Goal: Obtain resource: Obtain resource

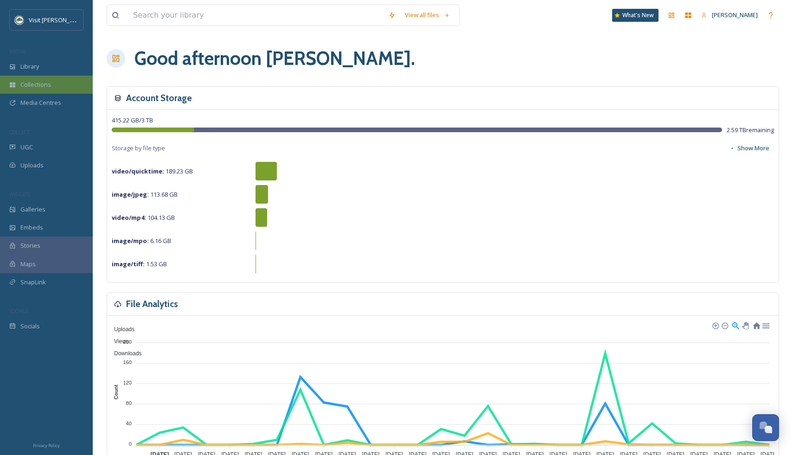
click at [28, 83] on span "Collections" at bounding box center [35, 84] width 31 height 9
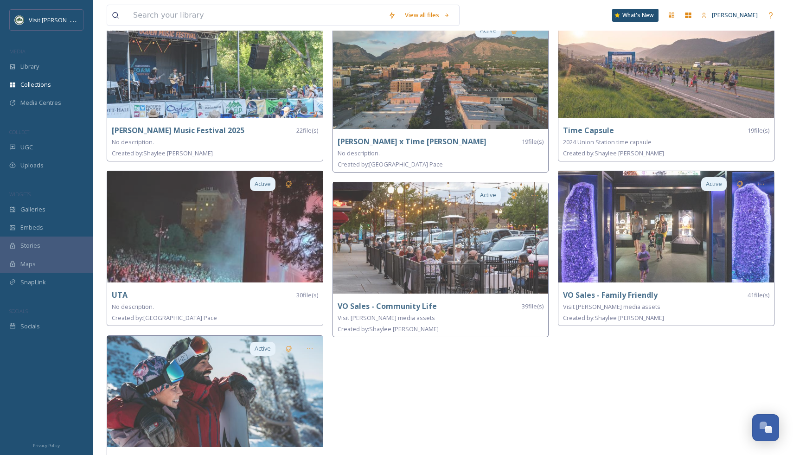
scroll to position [600, 0]
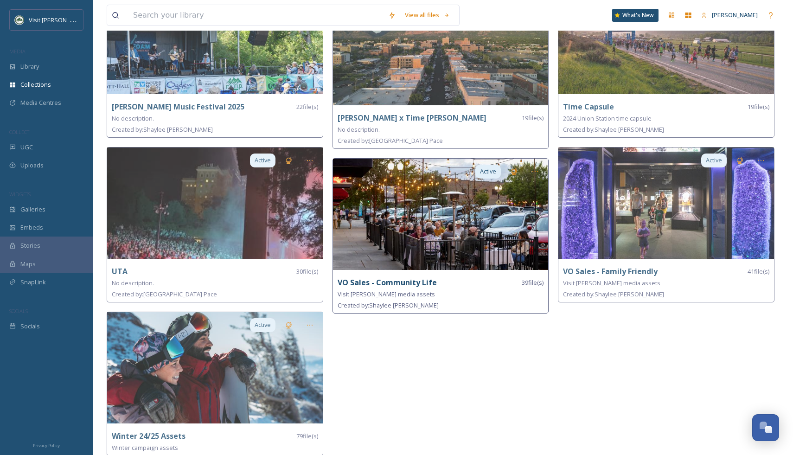
click at [424, 202] on img at bounding box center [441, 214] width 216 height 111
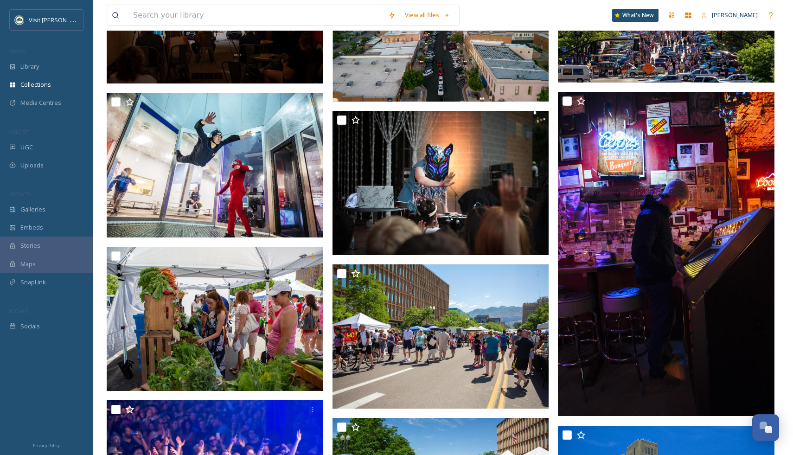
scroll to position [536, 0]
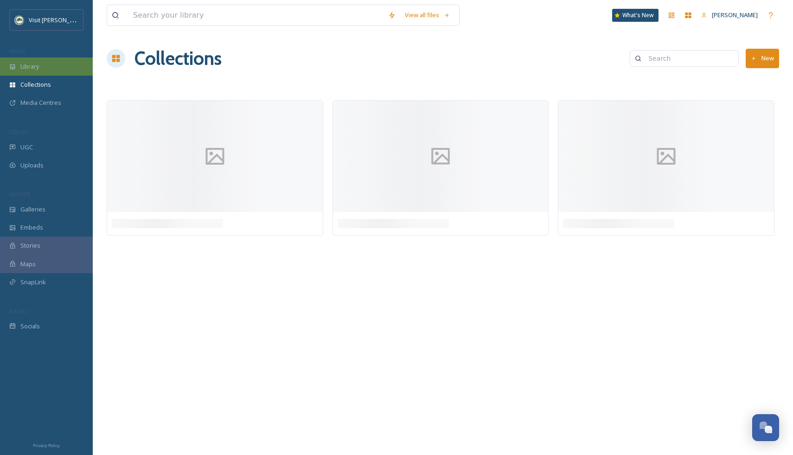
click at [35, 68] on span "Library" at bounding box center [29, 66] width 19 height 9
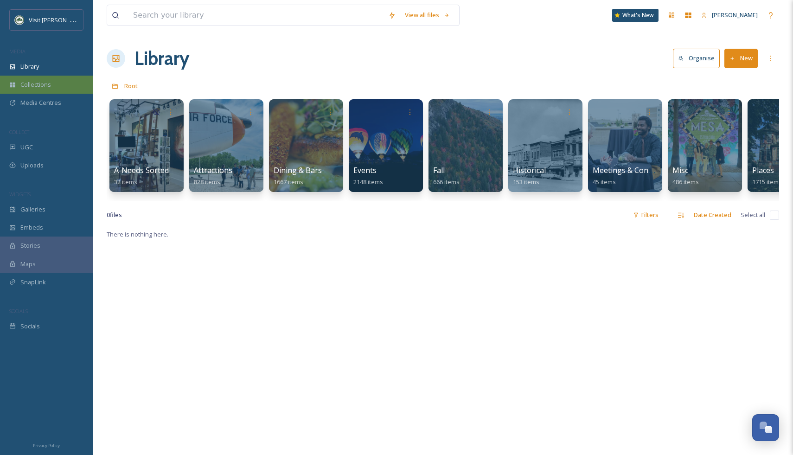
click at [48, 88] on span "Collections" at bounding box center [35, 84] width 31 height 9
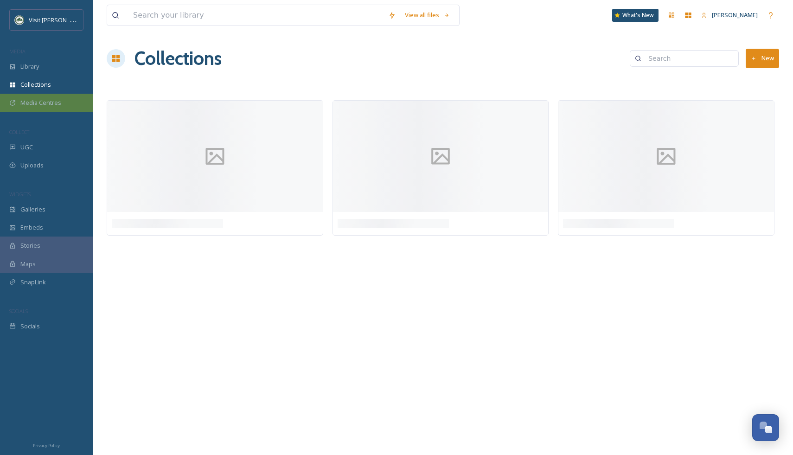
click at [46, 102] on span "Media Centres" at bounding box center [40, 102] width 41 height 9
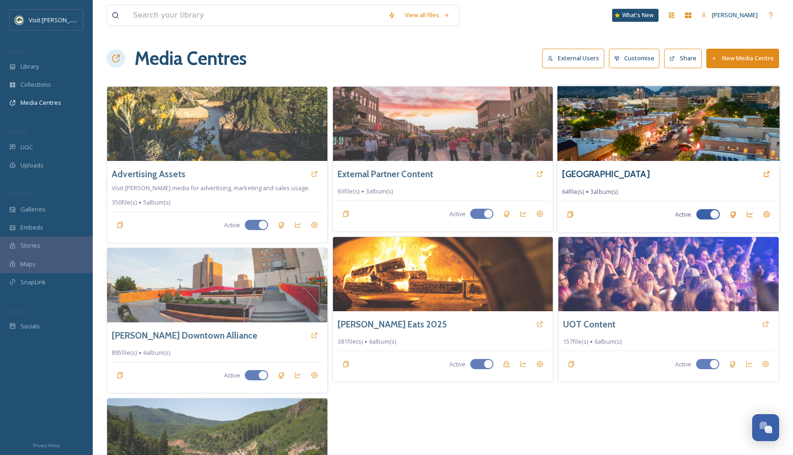
click at [600, 129] on img at bounding box center [668, 123] width 222 height 75
click at [682, 128] on img at bounding box center [668, 123] width 222 height 75
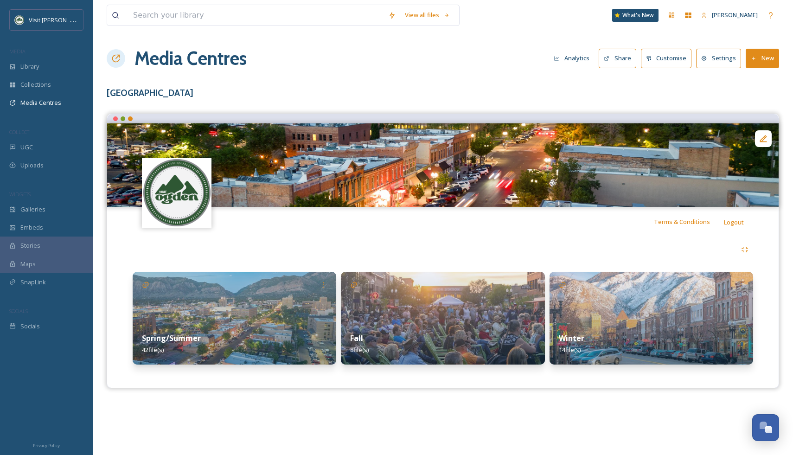
click at [634, 304] on img at bounding box center [650, 318] width 203 height 93
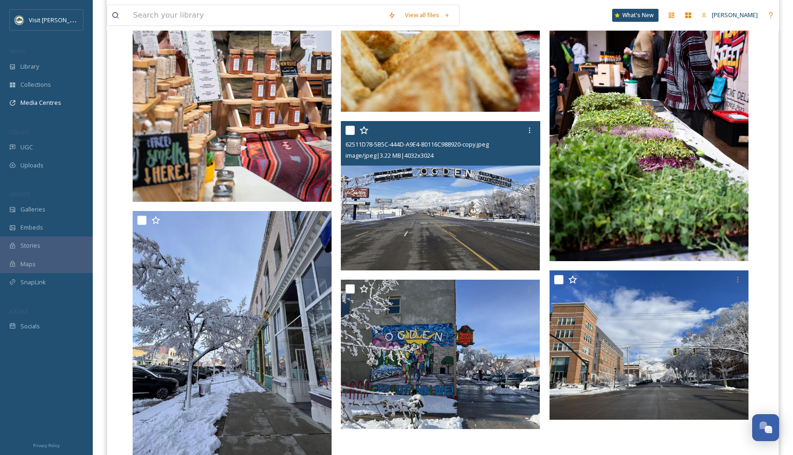
scroll to position [833, 0]
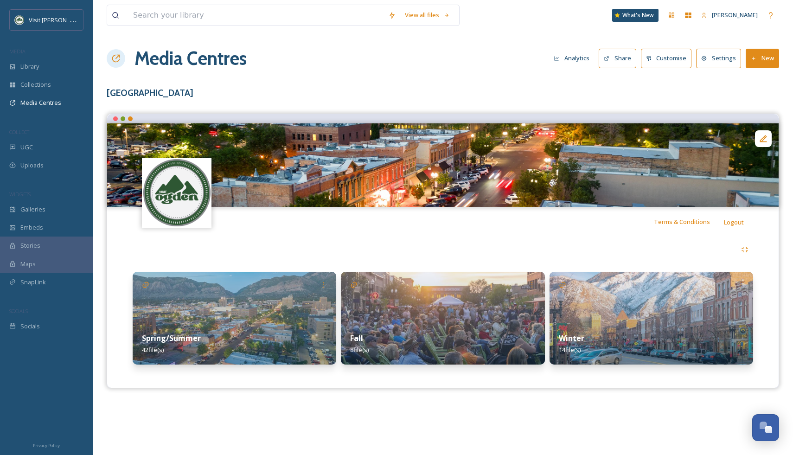
click at [248, 286] on img at bounding box center [234, 318] width 203 height 93
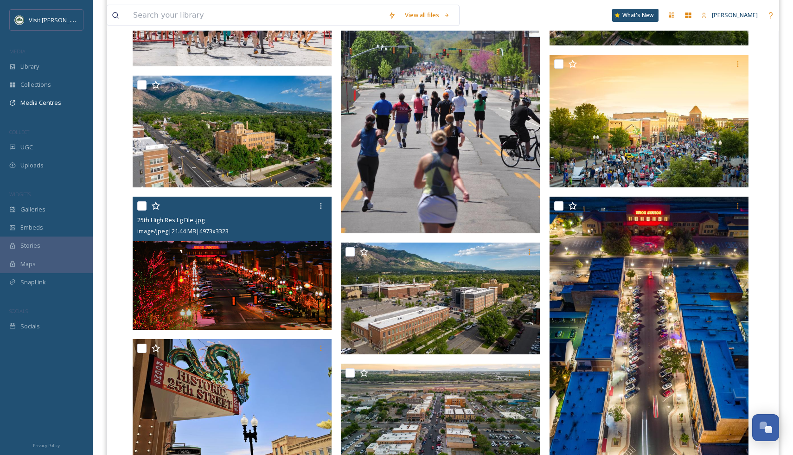
scroll to position [365, 0]
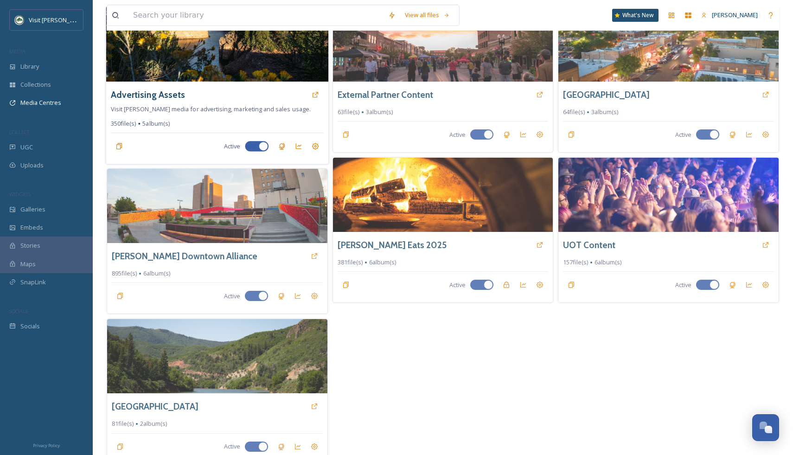
scroll to position [89, 0]
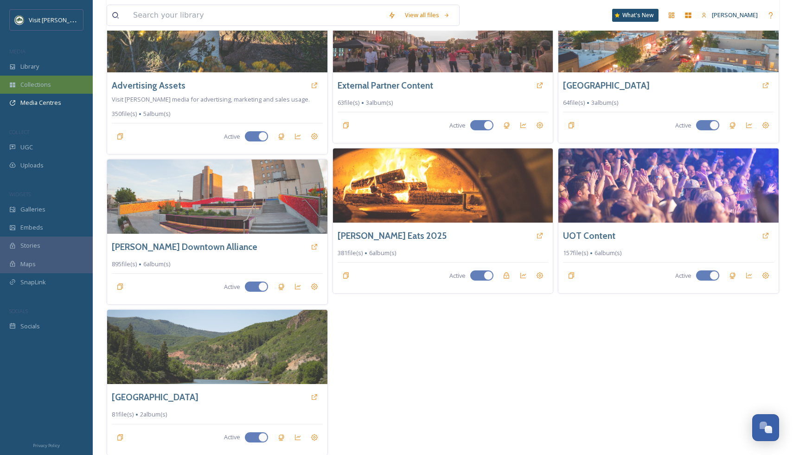
click at [40, 84] on span "Collections" at bounding box center [35, 84] width 31 height 9
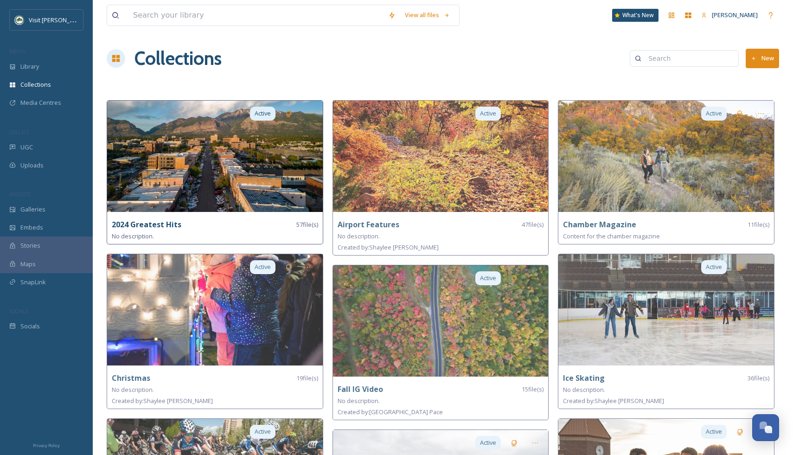
click at [235, 175] on img at bounding box center [215, 156] width 216 height 111
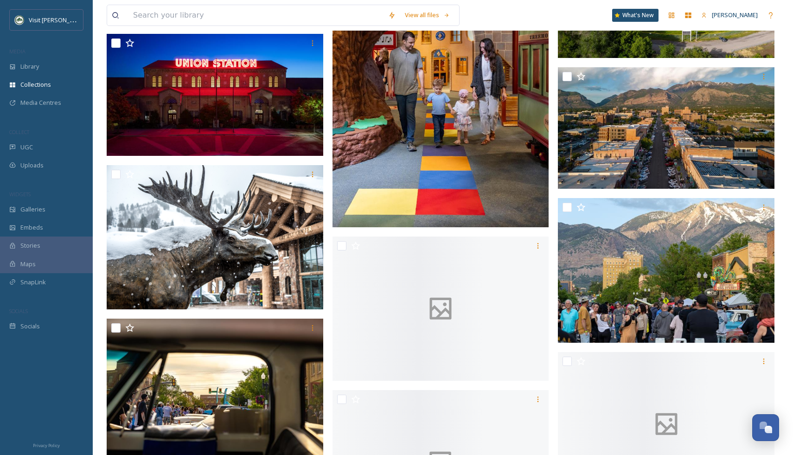
scroll to position [1862, 0]
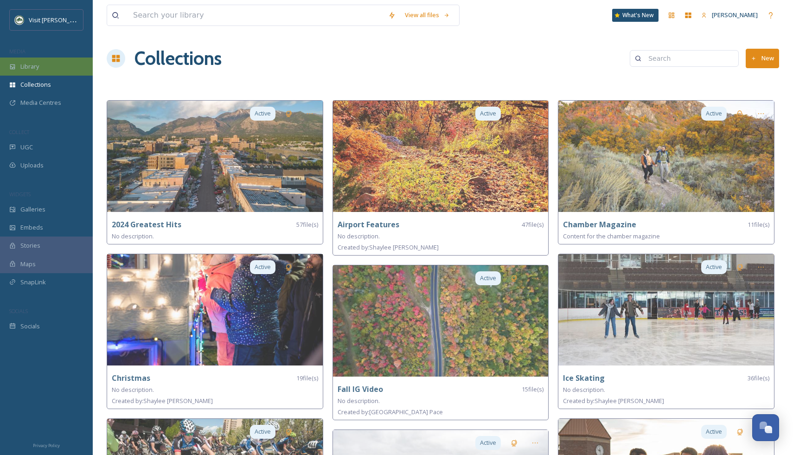
click at [36, 69] on span "Library" at bounding box center [29, 66] width 19 height 9
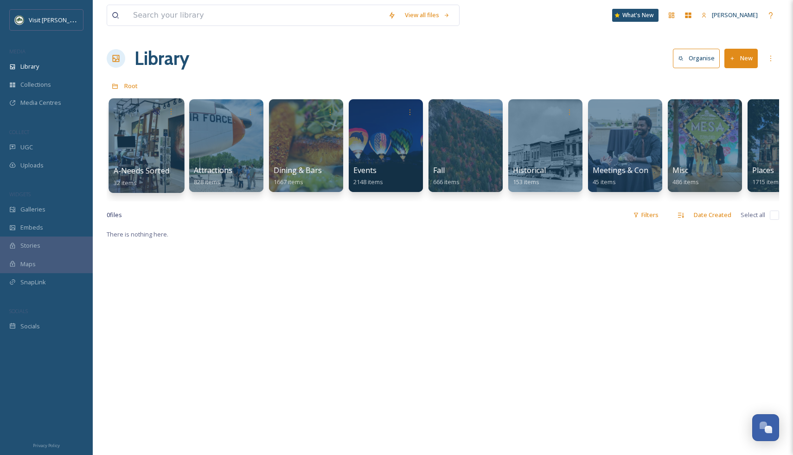
click at [134, 154] on div at bounding box center [146, 145] width 76 height 95
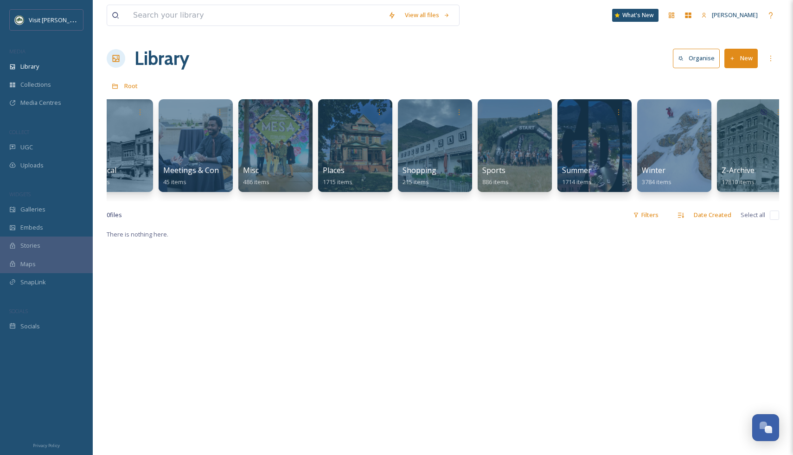
scroll to position [0, 444]
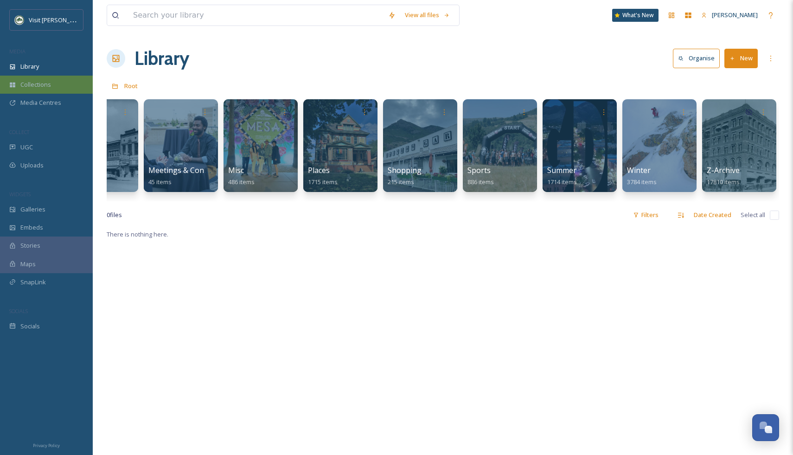
click at [38, 85] on span "Collections" at bounding box center [35, 84] width 31 height 9
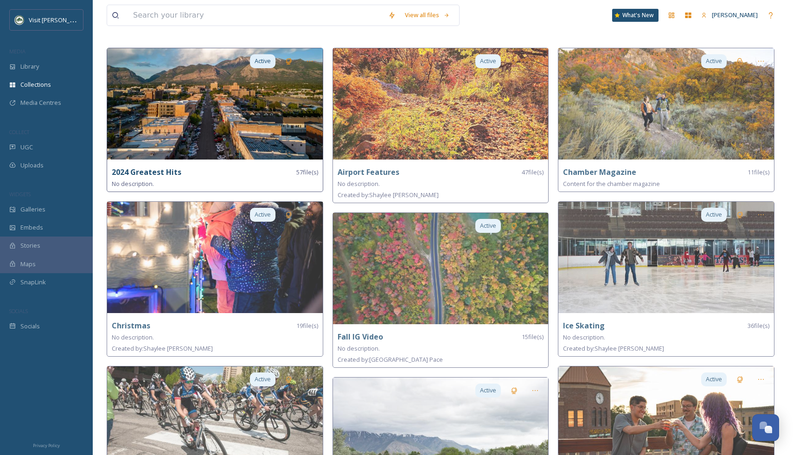
scroll to position [54, 0]
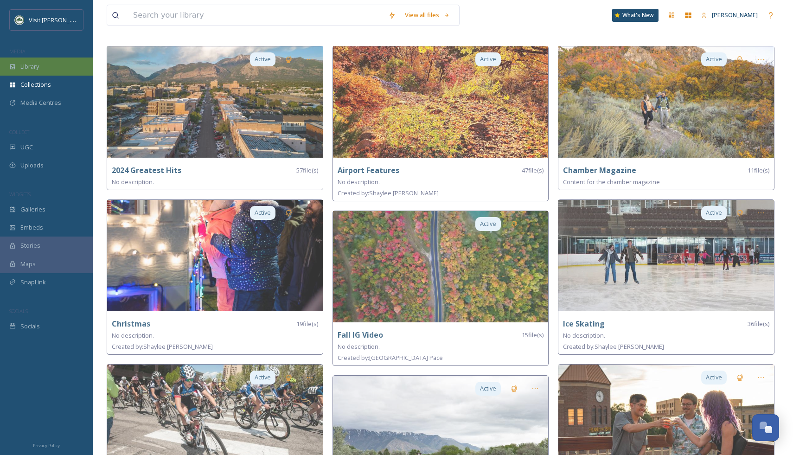
click at [30, 69] on span "Library" at bounding box center [29, 66] width 19 height 9
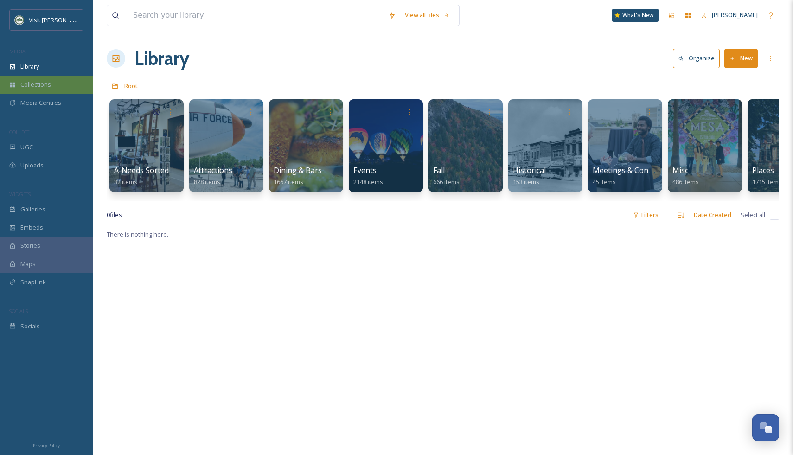
click at [42, 85] on span "Collections" at bounding box center [35, 84] width 31 height 9
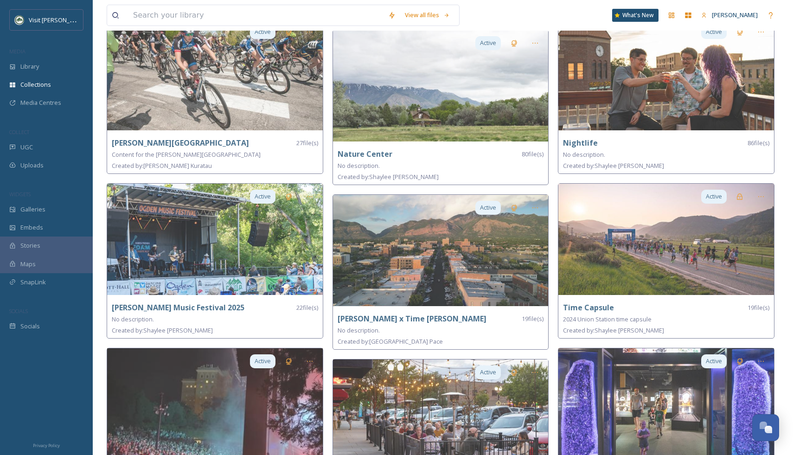
scroll to position [348, 0]
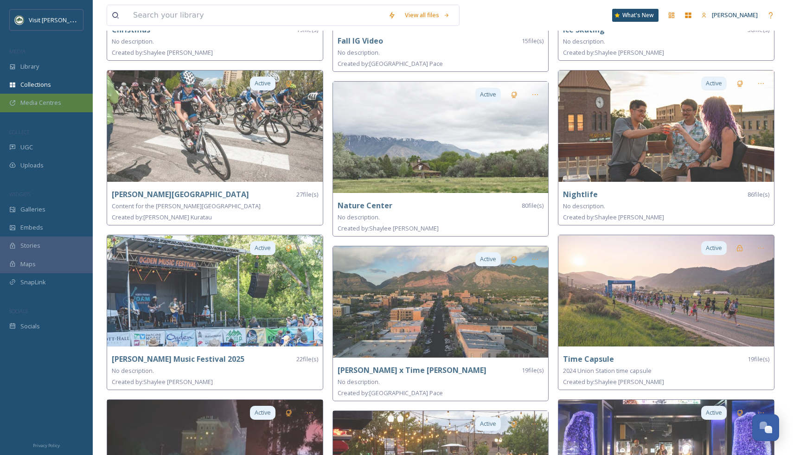
click at [52, 107] on div "Media Centres" at bounding box center [46, 103] width 93 height 18
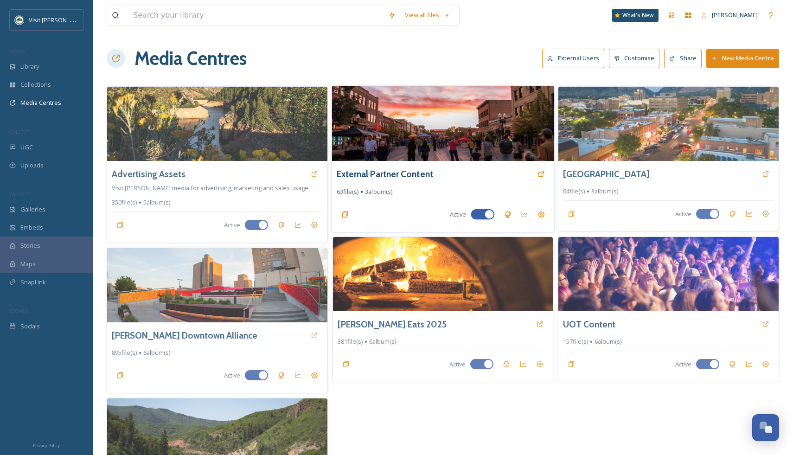
click at [426, 134] on img at bounding box center [442, 123] width 222 height 75
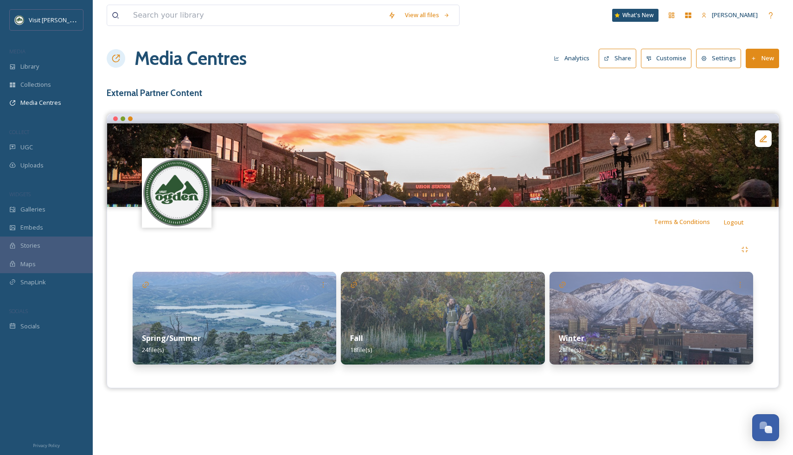
click at [235, 327] on div "Spring/Summer 24 file(s)" at bounding box center [234, 343] width 203 height 41
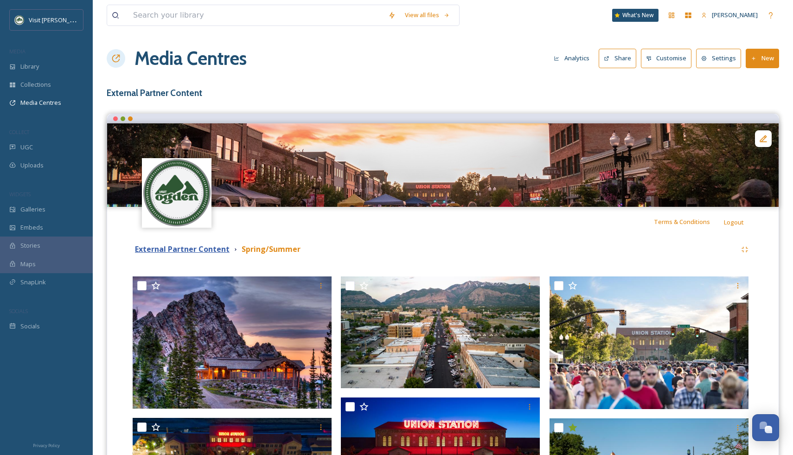
click at [194, 249] on strong "External Partner Content" at bounding box center [182, 249] width 95 height 10
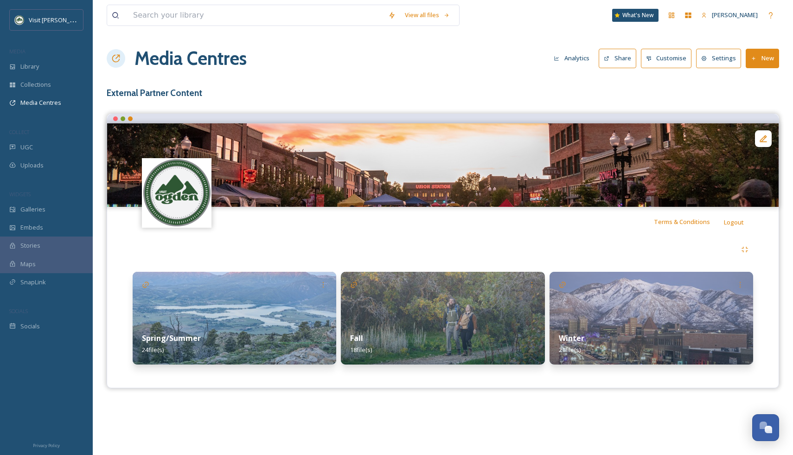
click at [416, 301] on img at bounding box center [442, 318] width 203 height 93
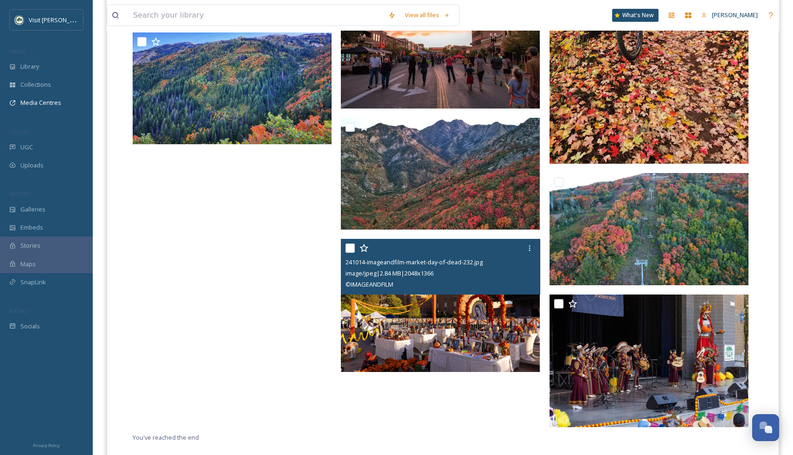
scroll to position [891, 0]
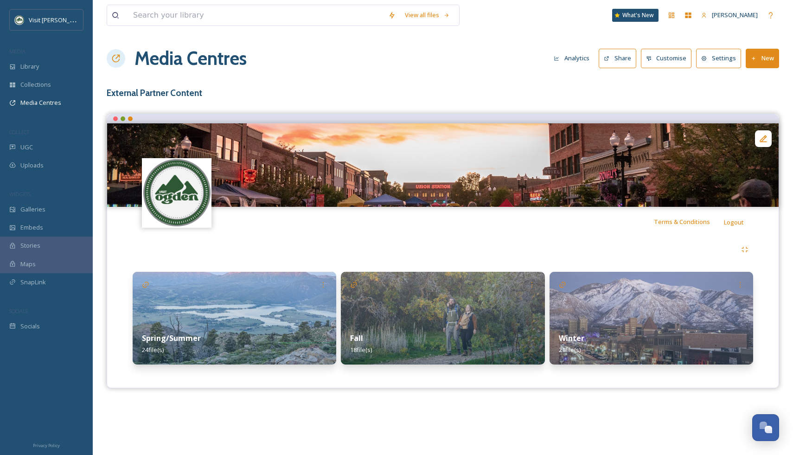
click at [670, 315] on img at bounding box center [650, 318] width 203 height 93
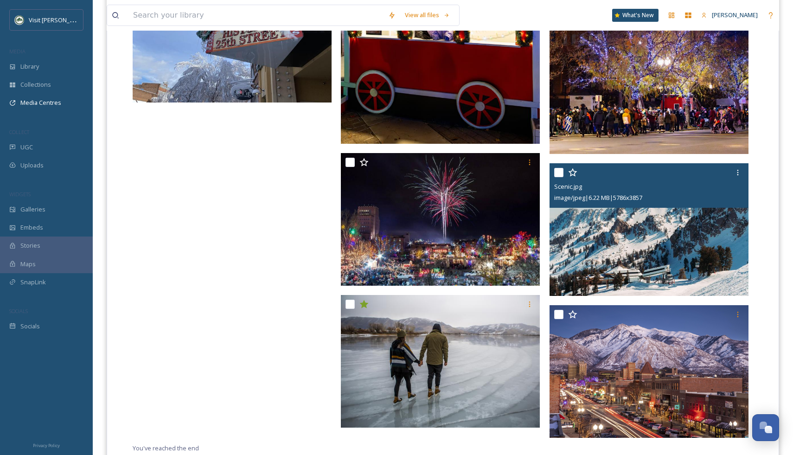
scroll to position [1185, 0]
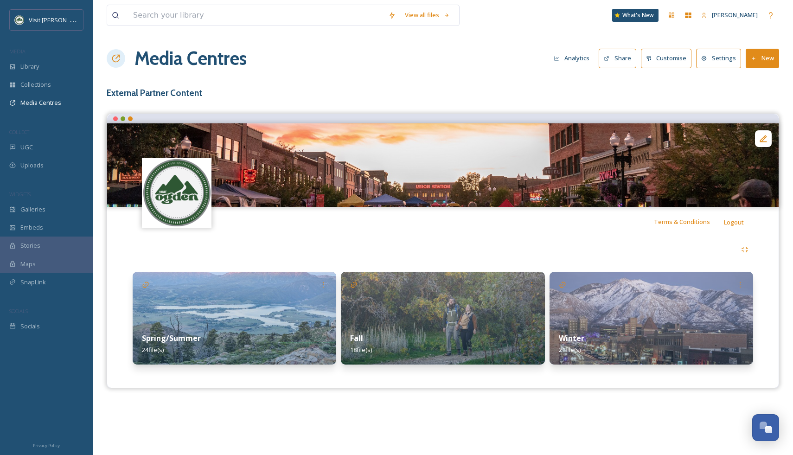
click at [257, 308] on img at bounding box center [234, 318] width 203 height 93
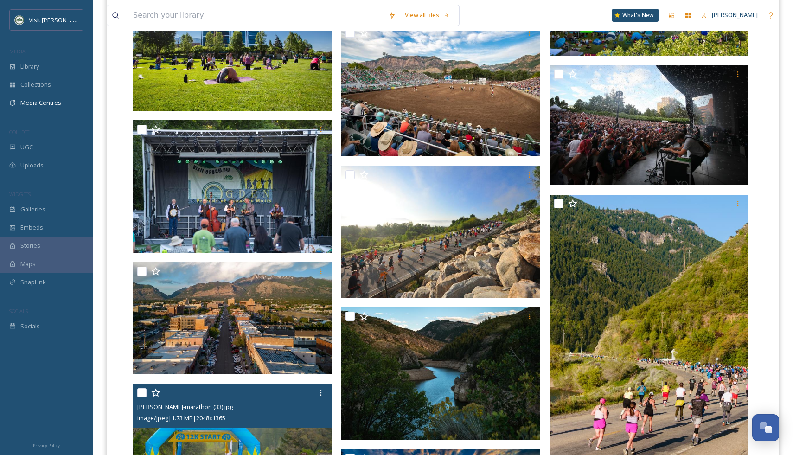
scroll to position [891, 0]
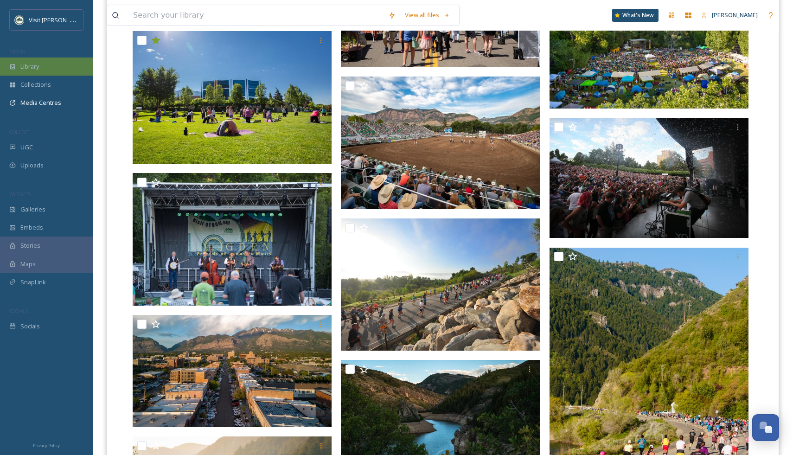
click at [25, 64] on span "Library" at bounding box center [29, 66] width 19 height 9
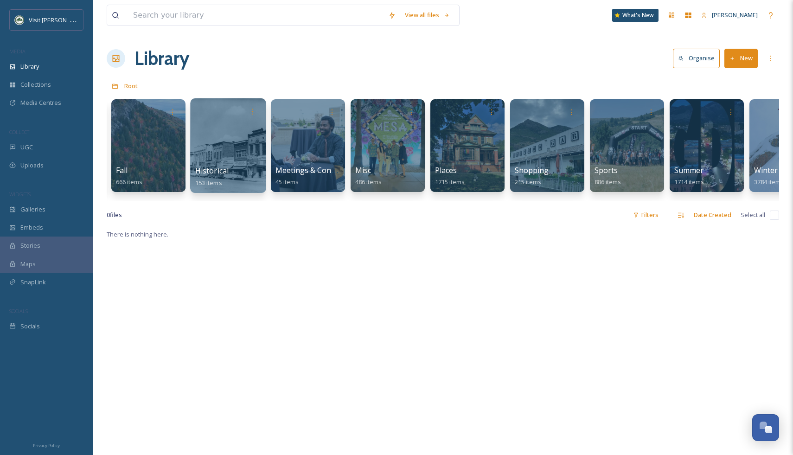
scroll to position [0, 318]
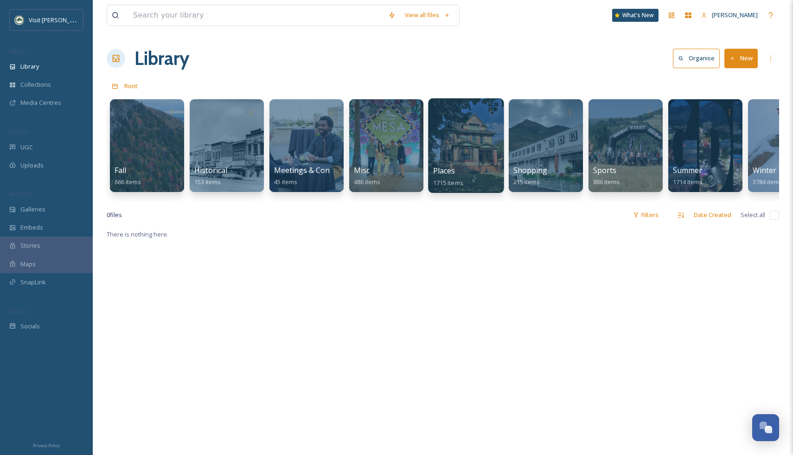
click at [471, 130] on div at bounding box center [466, 145] width 76 height 95
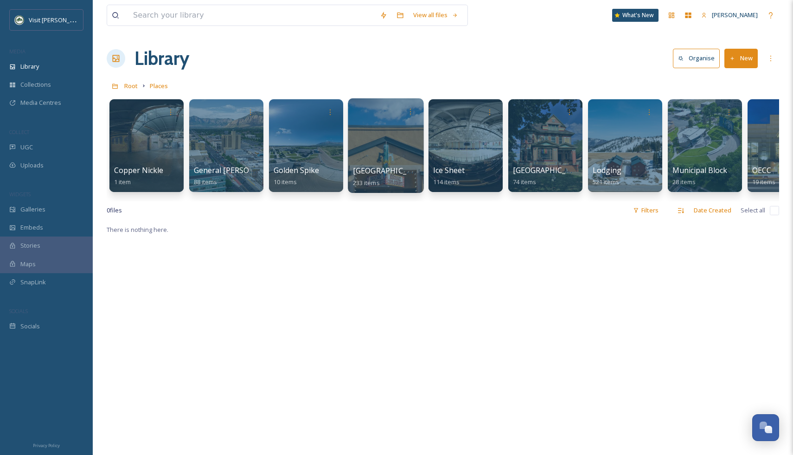
click at [386, 144] on div at bounding box center [386, 145] width 76 height 95
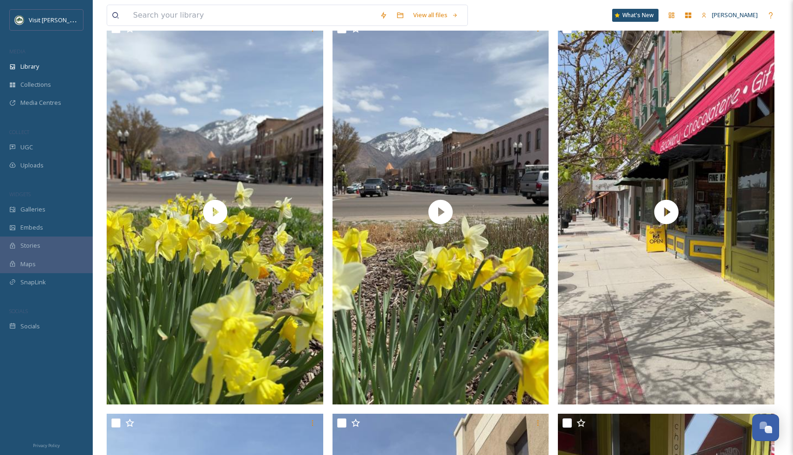
scroll to position [1397, 0]
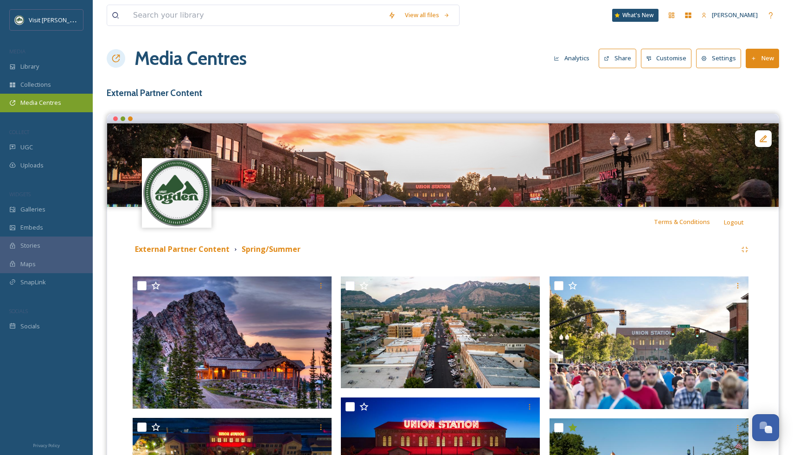
click at [51, 98] on span "Media Centres" at bounding box center [40, 102] width 41 height 9
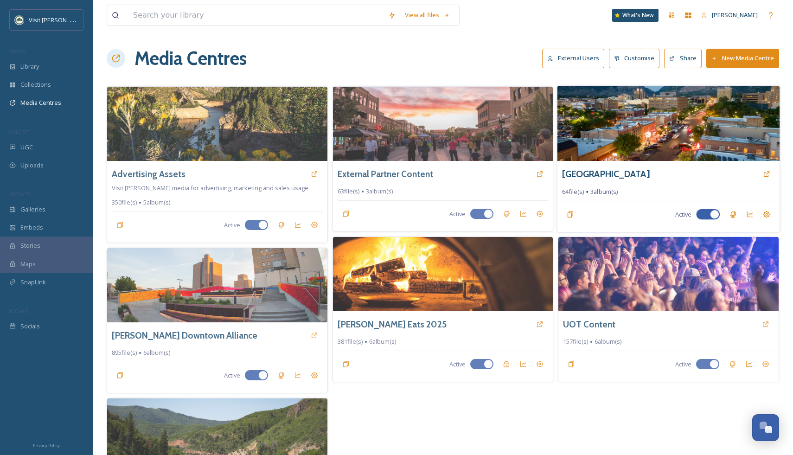
click at [627, 122] on img at bounding box center [668, 123] width 222 height 75
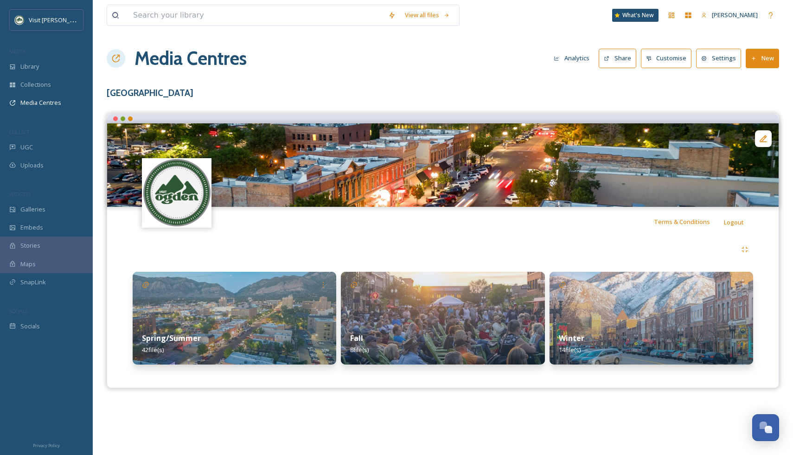
click at [259, 304] on img at bounding box center [234, 318] width 203 height 93
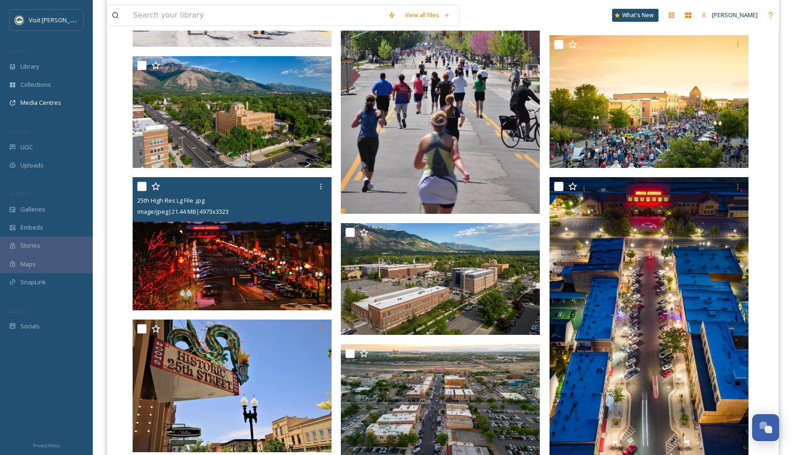
scroll to position [366, 0]
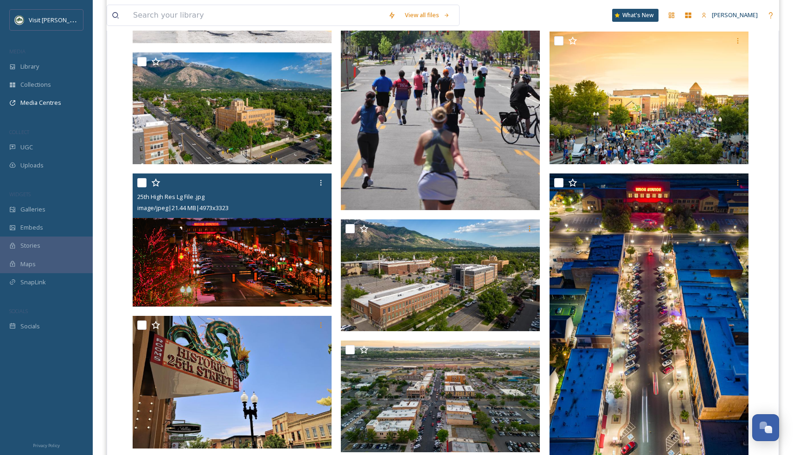
click at [263, 267] on img at bounding box center [232, 239] width 199 height 133
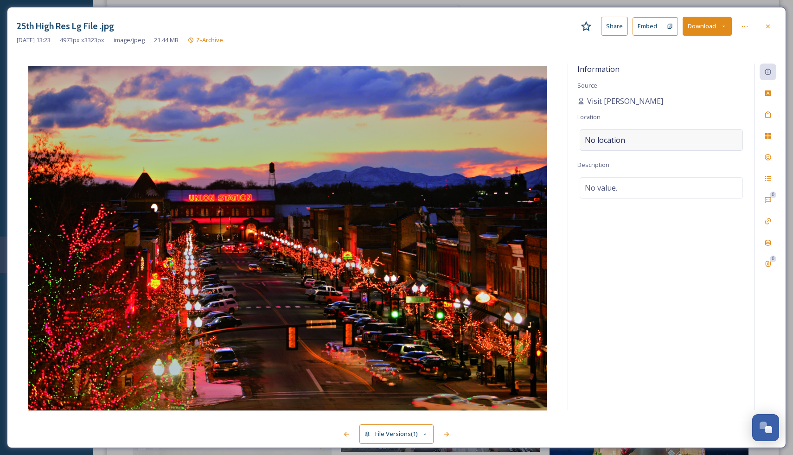
click at [645, 134] on div "No location" at bounding box center [660, 139] width 163 height 21
click at [645, 134] on input at bounding box center [661, 140] width 162 height 20
click at [680, 141] on input at bounding box center [661, 140] width 162 height 20
click at [702, 25] on button "Download" at bounding box center [706, 26] width 49 height 19
click at [694, 114] on div "Information Source Visit [PERSON_NAME] Location No location Description No valu…" at bounding box center [661, 237] width 186 height 346
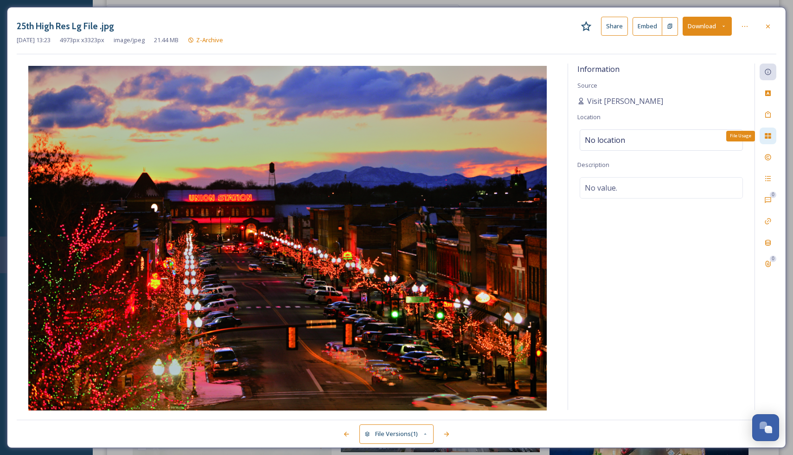
click at [763, 134] on div "File Usage" at bounding box center [767, 135] width 17 height 17
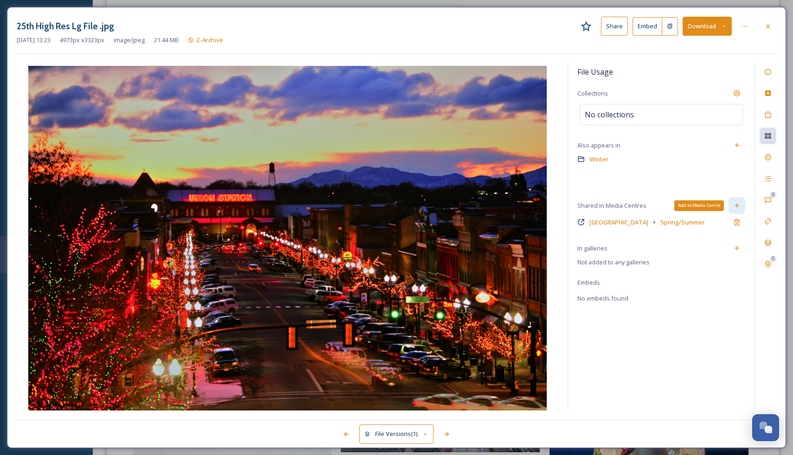
click at [736, 208] on icon at bounding box center [736, 205] width 7 height 7
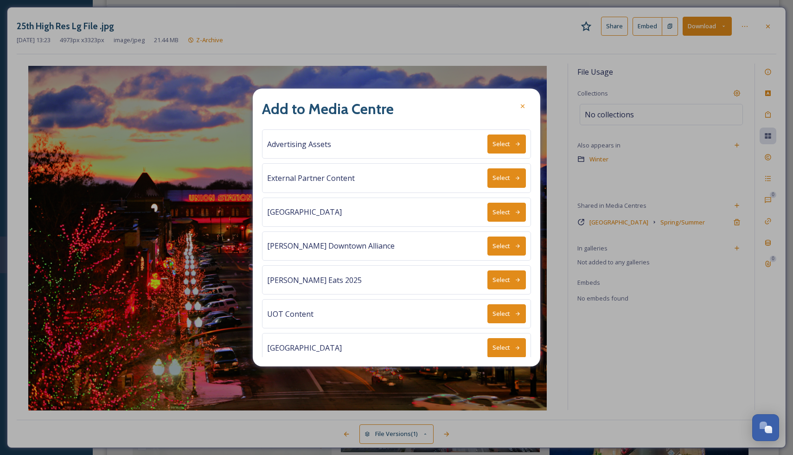
click at [515, 175] on icon at bounding box center [518, 178] width 6 height 6
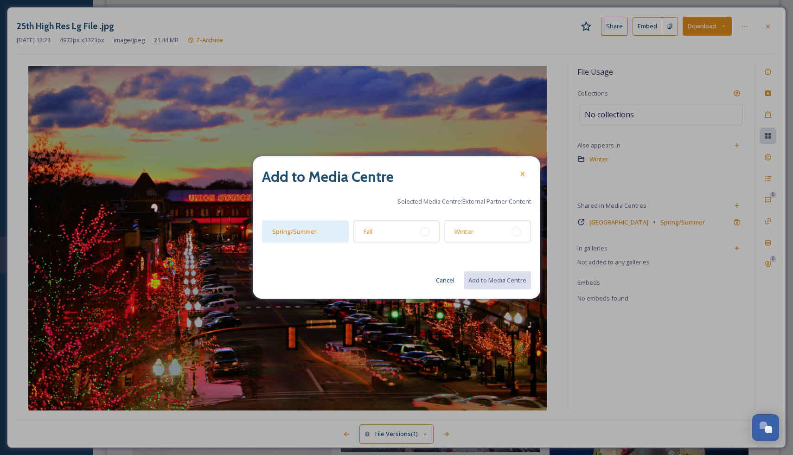
click at [316, 239] on div "Spring/Summer" at bounding box center [305, 231] width 87 height 22
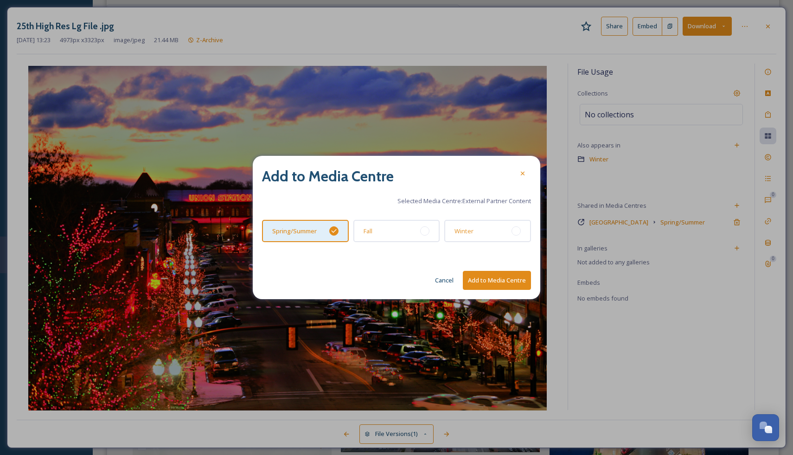
click at [485, 283] on button "Add to Media Centre" at bounding box center [497, 280] width 68 height 19
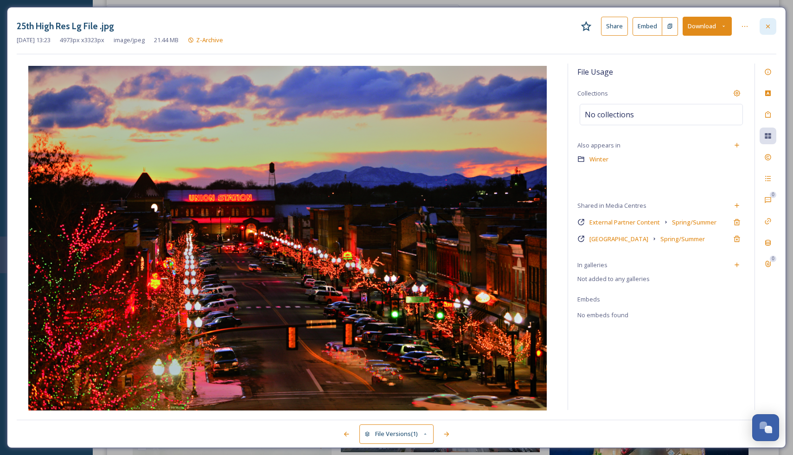
click at [769, 28] on icon at bounding box center [767, 26] width 7 height 7
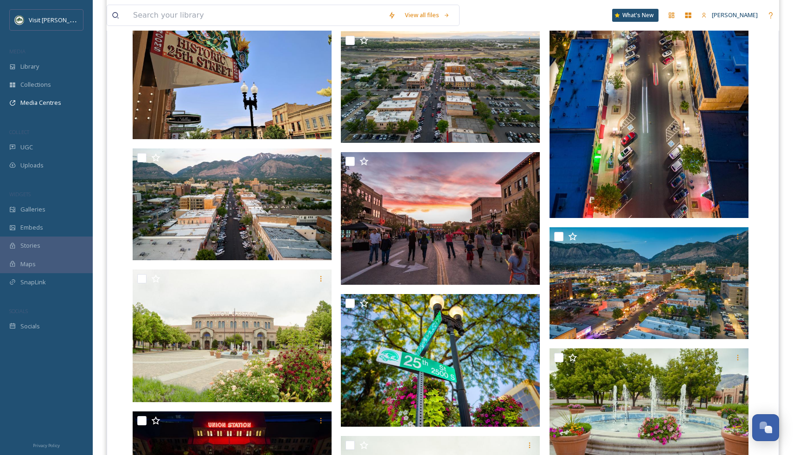
scroll to position [681, 0]
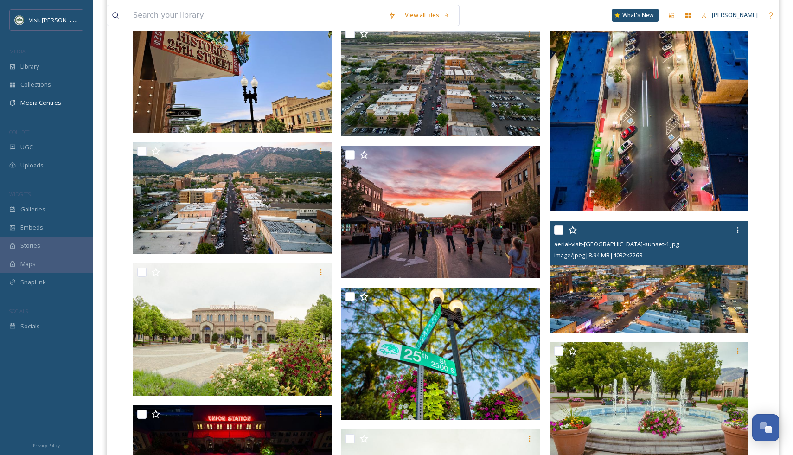
click at [656, 284] on img at bounding box center [648, 277] width 199 height 112
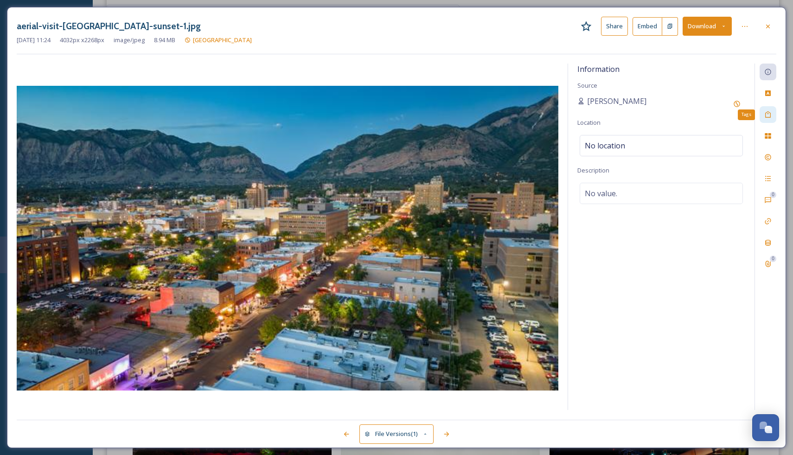
click at [765, 113] on icon at bounding box center [768, 114] width 6 height 6
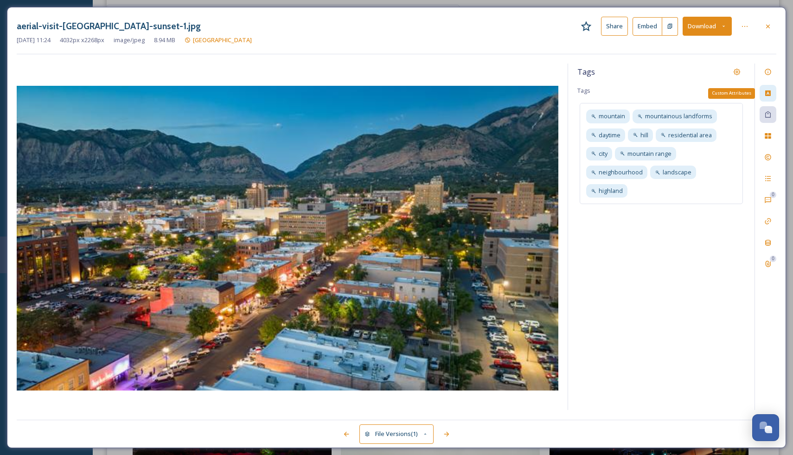
click at [767, 92] on icon at bounding box center [767, 92] width 7 height 7
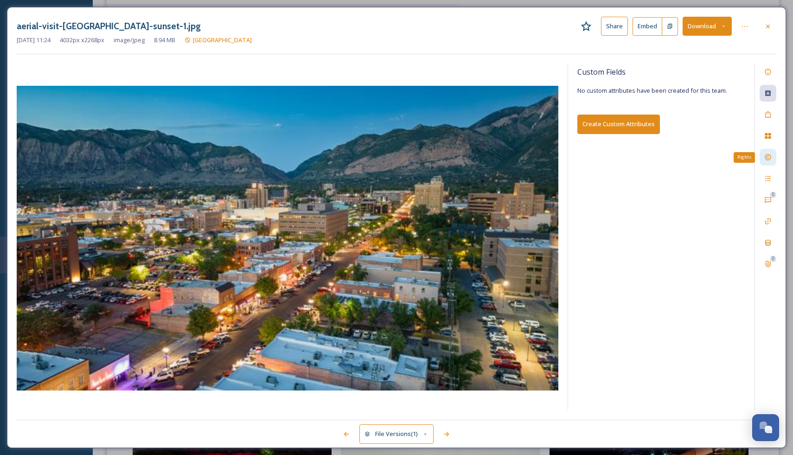
click at [769, 154] on icon at bounding box center [767, 157] width 6 height 6
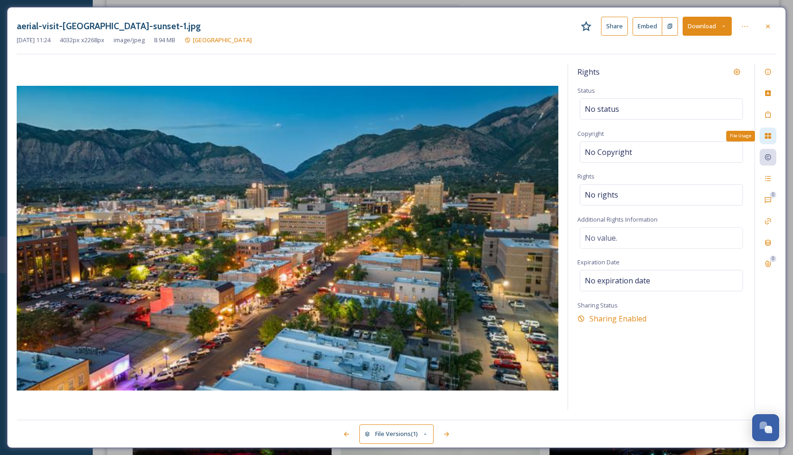
click at [769, 140] on div "File Usage" at bounding box center [767, 135] width 17 height 17
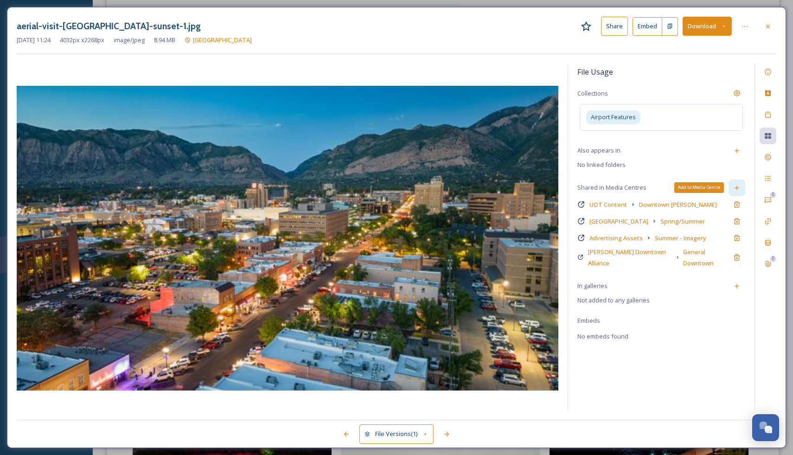
click at [735, 185] on icon at bounding box center [736, 187] width 7 height 7
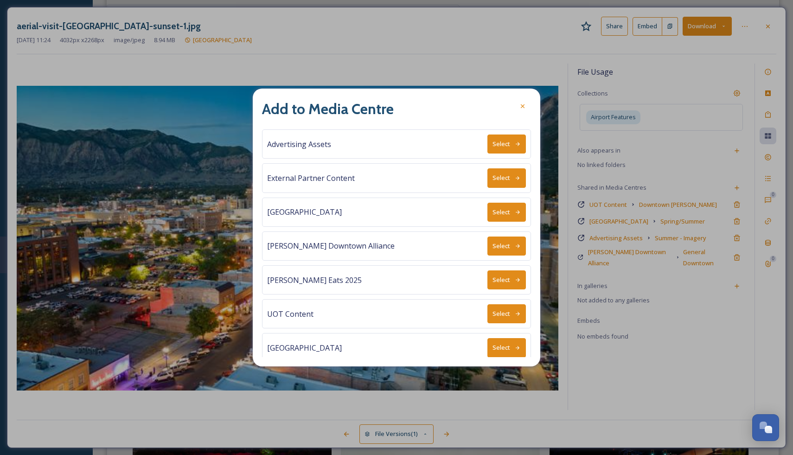
click at [502, 181] on button "Select" at bounding box center [506, 177] width 38 height 19
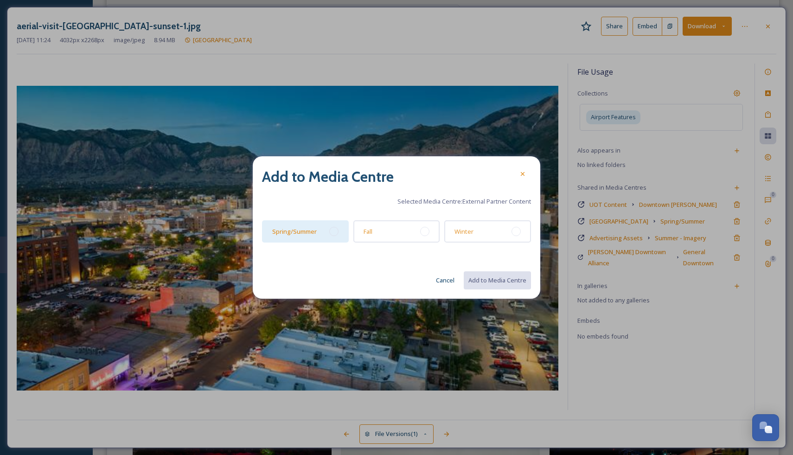
click at [325, 233] on div "Spring/Summer" at bounding box center [305, 231] width 87 height 22
click at [476, 278] on button "Add to Media Centre" at bounding box center [497, 280] width 68 height 19
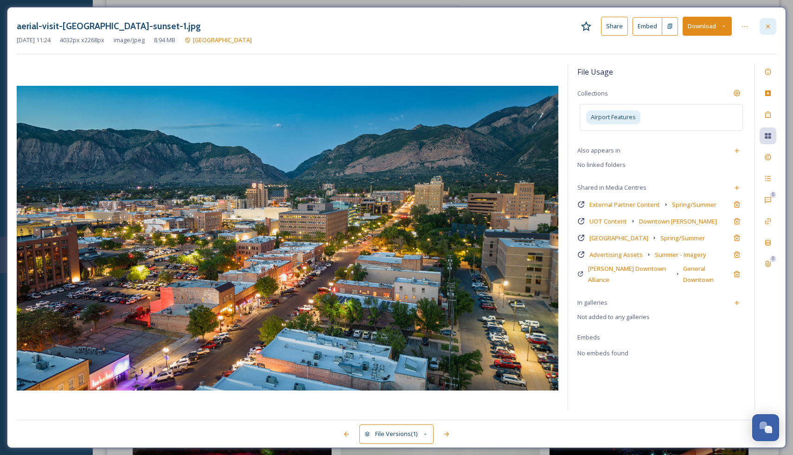
click at [770, 27] on icon at bounding box center [767, 26] width 7 height 7
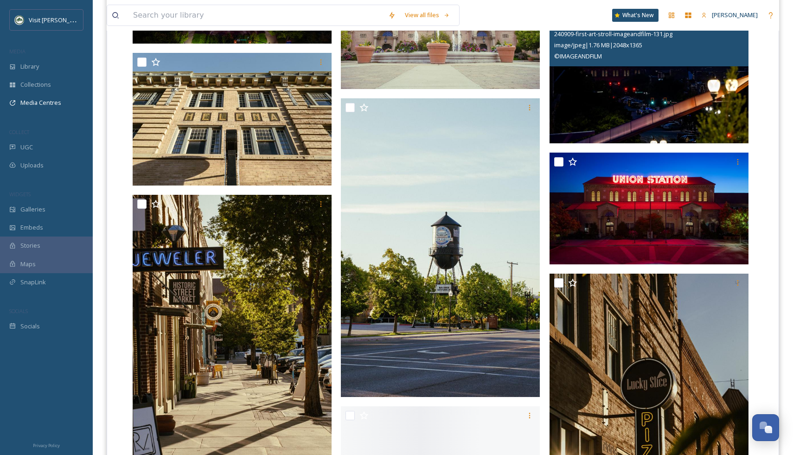
scroll to position [1158, 0]
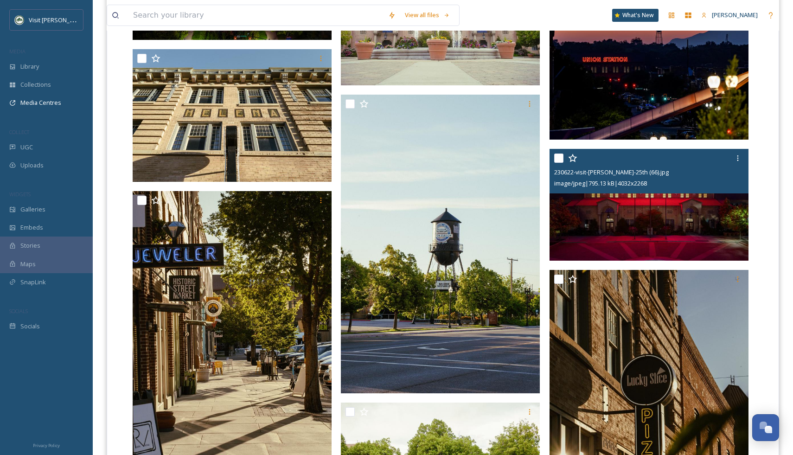
click at [635, 203] on img at bounding box center [648, 205] width 199 height 112
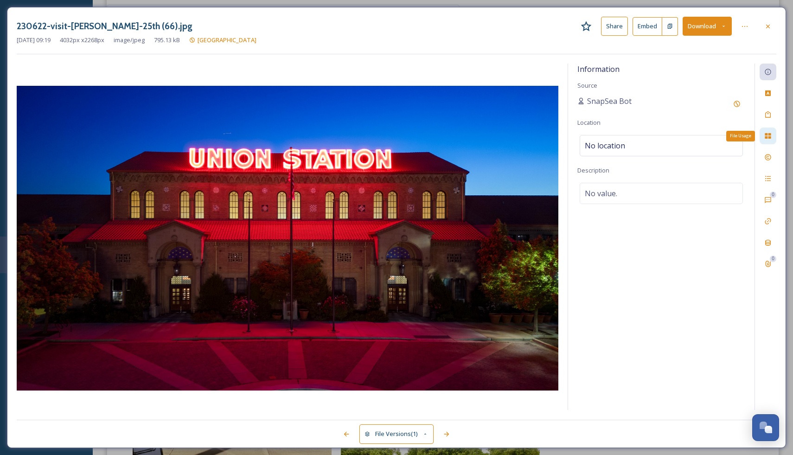
click at [769, 134] on icon at bounding box center [767, 136] width 6 height 6
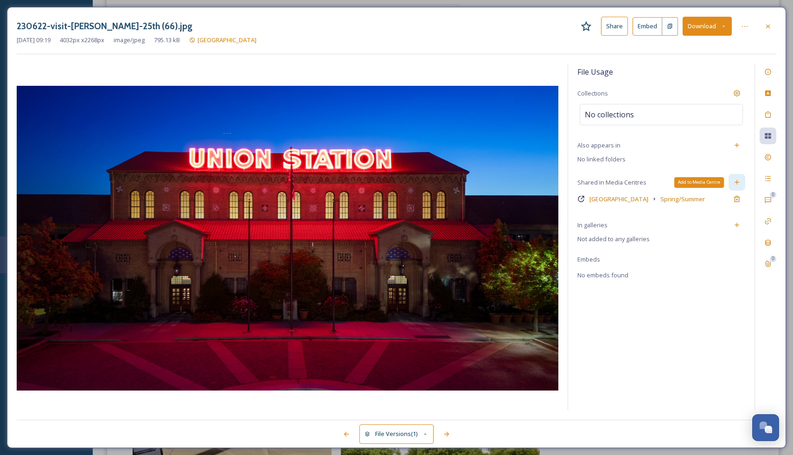
click at [738, 182] on icon at bounding box center [736, 181] width 7 height 7
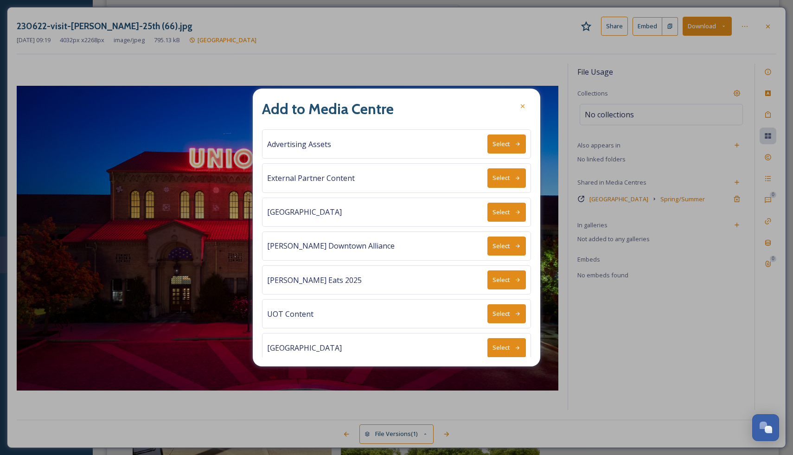
click at [503, 178] on button "Select" at bounding box center [506, 177] width 38 height 19
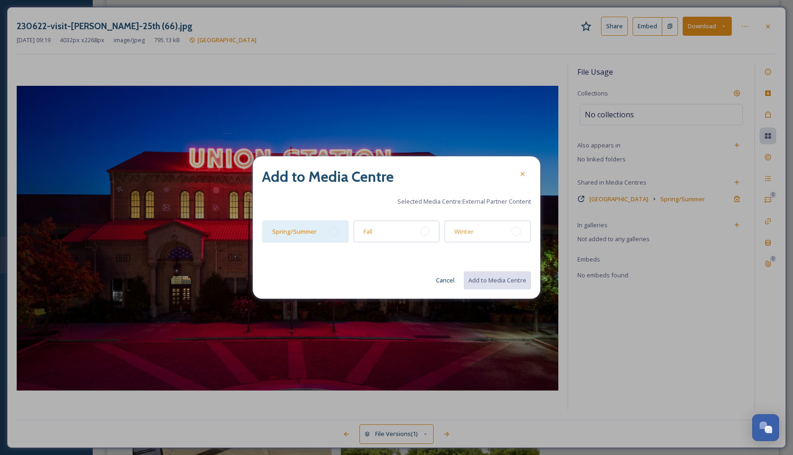
click at [324, 229] on div "Spring/Summer" at bounding box center [305, 231] width 87 height 22
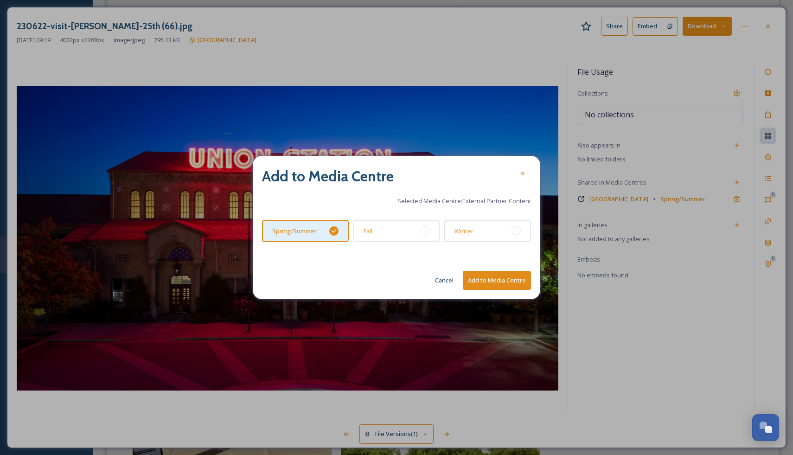
click at [485, 279] on button "Add to Media Centre" at bounding box center [497, 280] width 68 height 19
click at [523, 177] on icon at bounding box center [522, 173] width 7 height 7
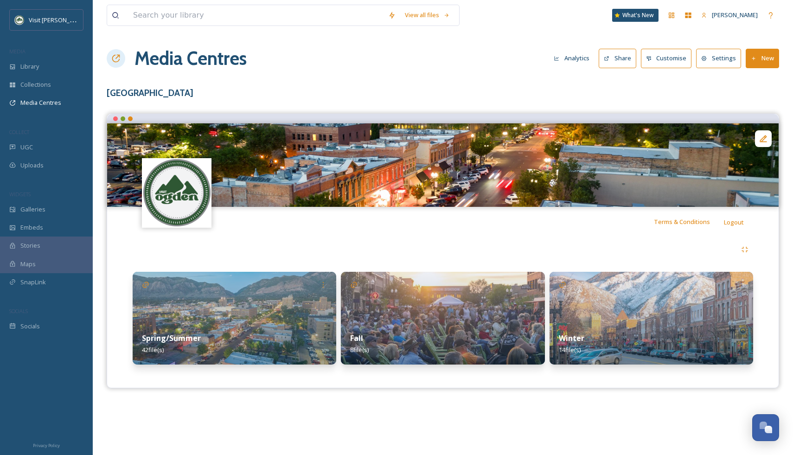
click at [202, 292] on img at bounding box center [234, 318] width 203 height 93
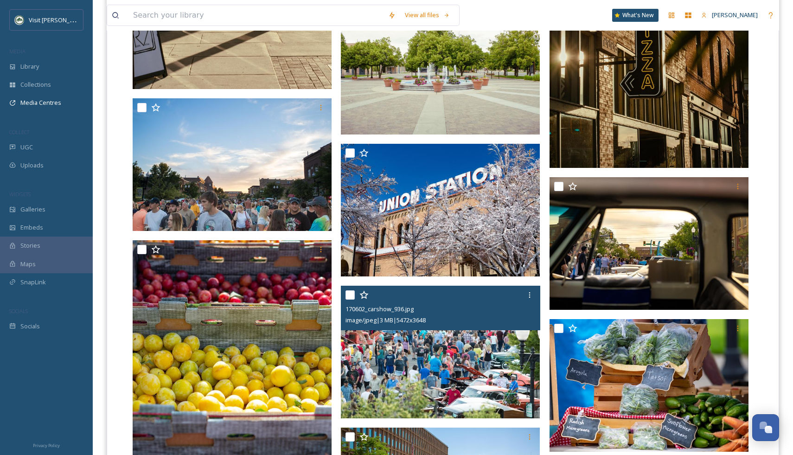
scroll to position [1560, 0]
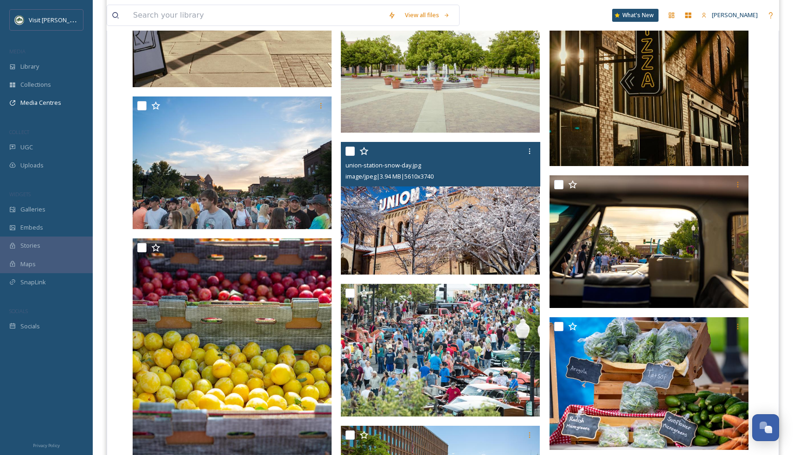
click at [470, 249] on img at bounding box center [440, 208] width 199 height 133
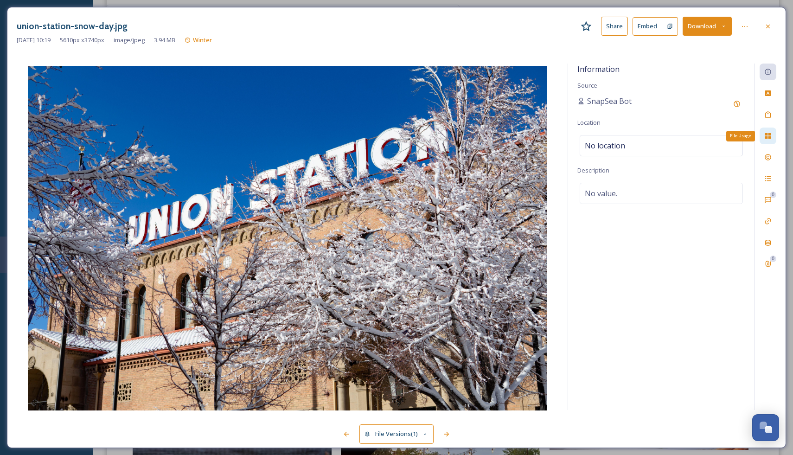
click at [769, 135] on icon at bounding box center [767, 135] width 7 height 7
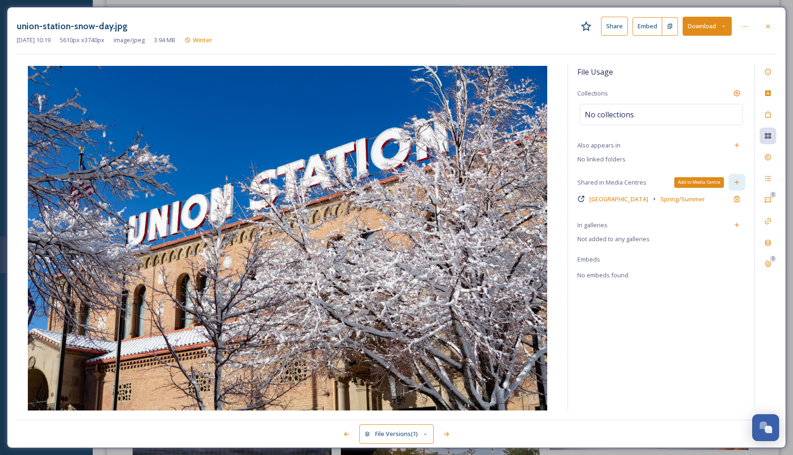
click at [739, 183] on icon at bounding box center [736, 181] width 7 height 7
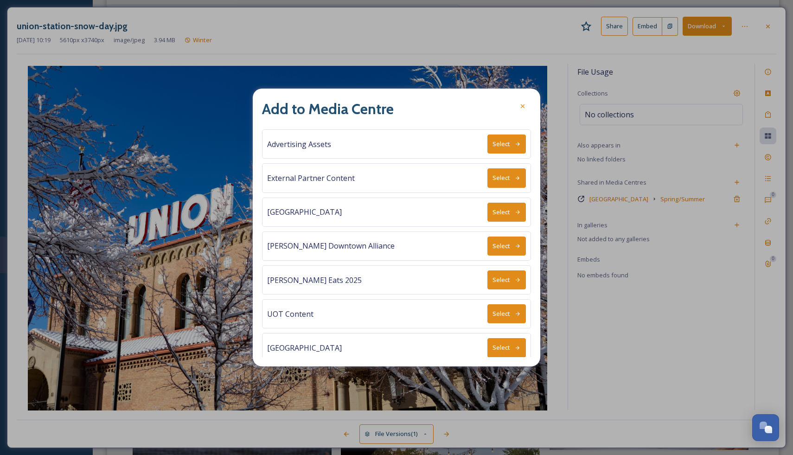
click at [499, 177] on button "Select" at bounding box center [506, 177] width 38 height 19
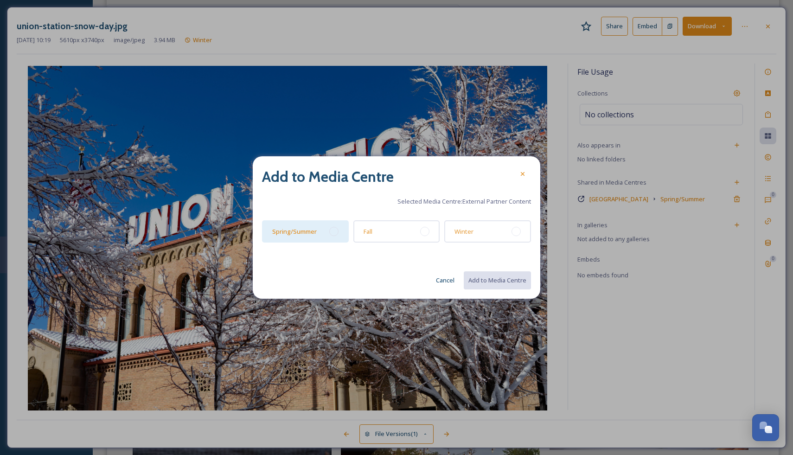
click at [328, 228] on div "Spring/Summer" at bounding box center [305, 231] width 87 height 22
click at [484, 280] on button "Add to Media Centre" at bounding box center [497, 280] width 68 height 19
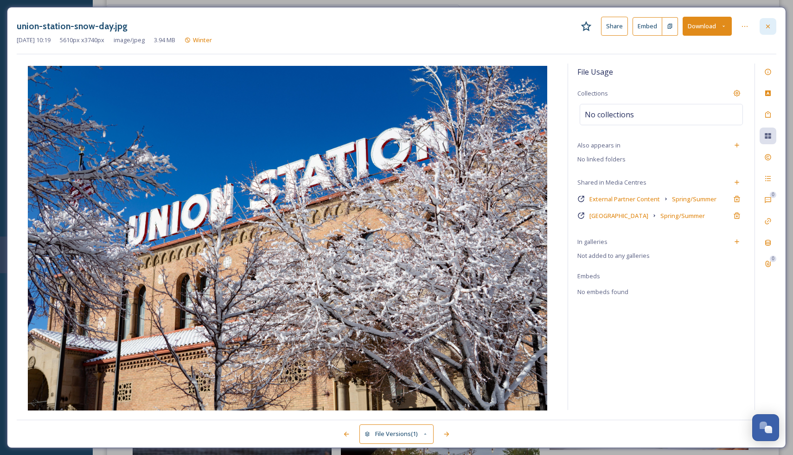
click at [770, 27] on icon at bounding box center [767, 26] width 7 height 7
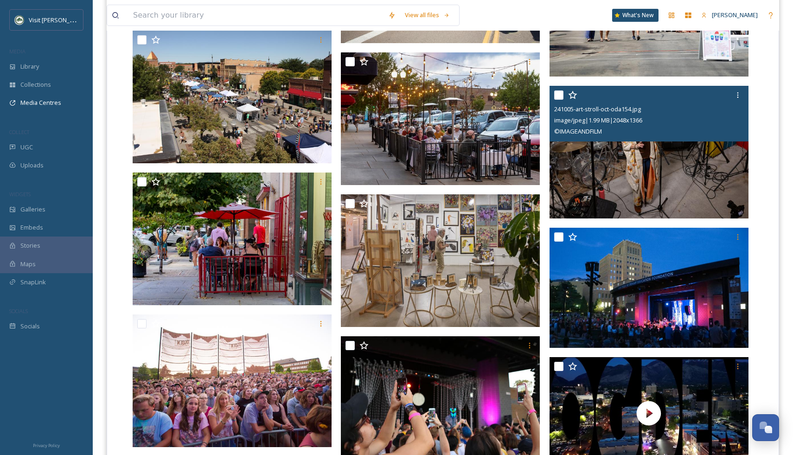
scroll to position [2070, 0]
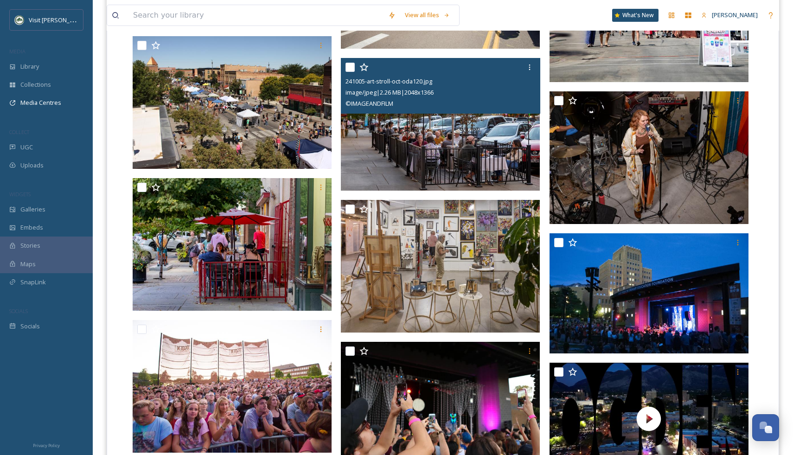
click at [490, 148] on img at bounding box center [440, 124] width 199 height 133
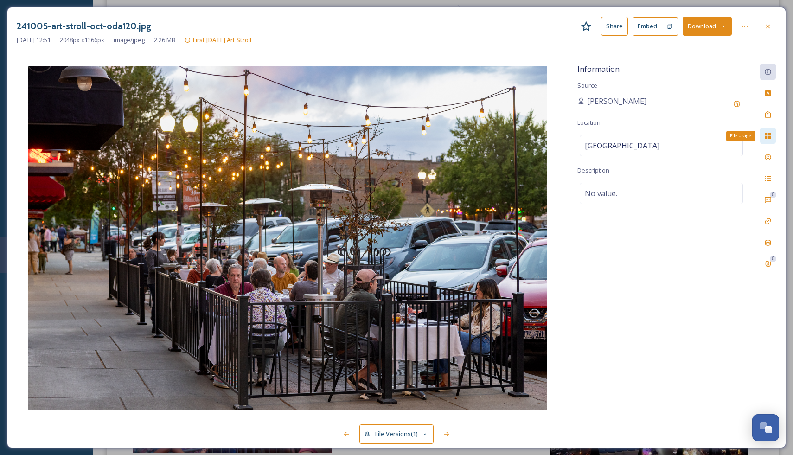
click at [769, 139] on div "File Usage" at bounding box center [767, 135] width 17 height 17
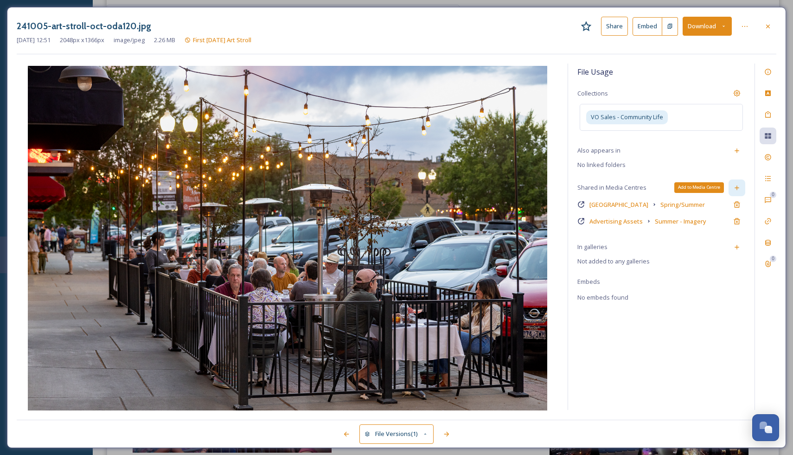
click at [739, 188] on icon at bounding box center [736, 187] width 7 height 7
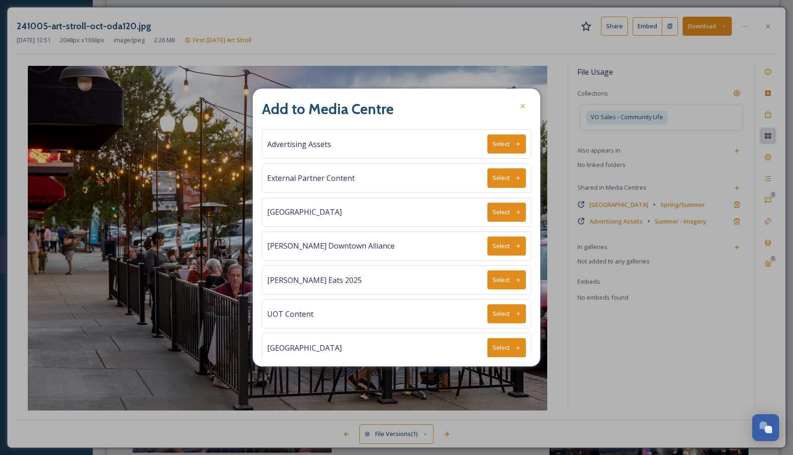
click at [501, 180] on button "Select" at bounding box center [506, 177] width 38 height 19
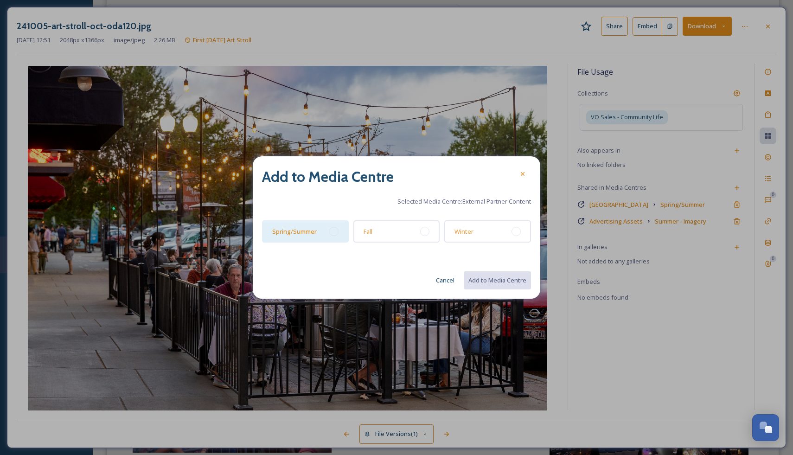
click at [330, 232] on div at bounding box center [333, 231] width 9 height 9
click at [479, 278] on button "Add to Media Centre" at bounding box center [497, 280] width 68 height 19
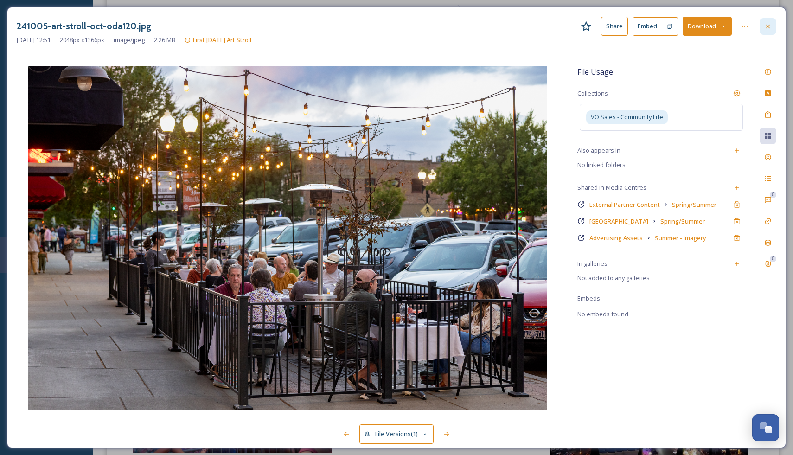
click at [770, 25] on icon at bounding box center [767, 26] width 7 height 7
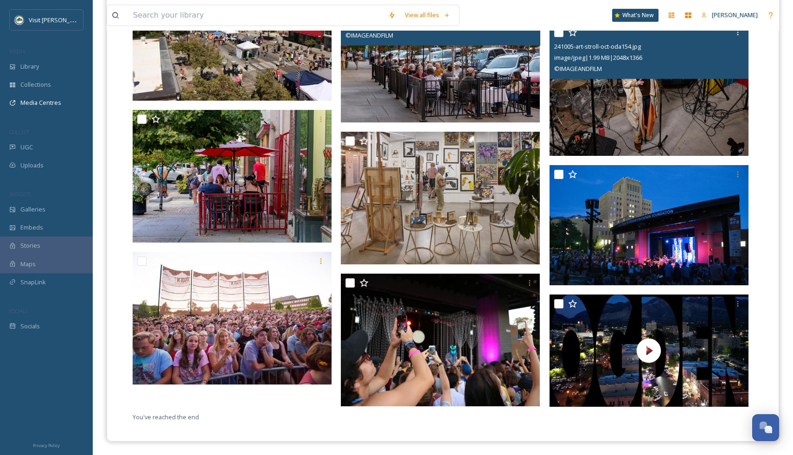
scroll to position [2138, 0]
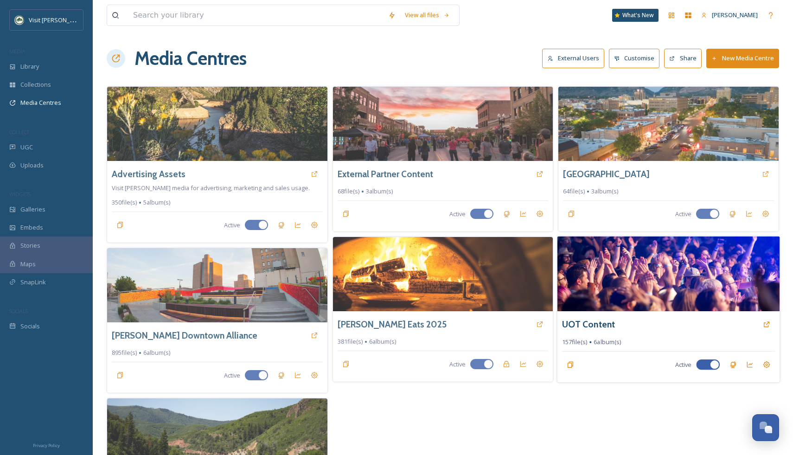
click at [598, 298] on img at bounding box center [668, 273] width 222 height 75
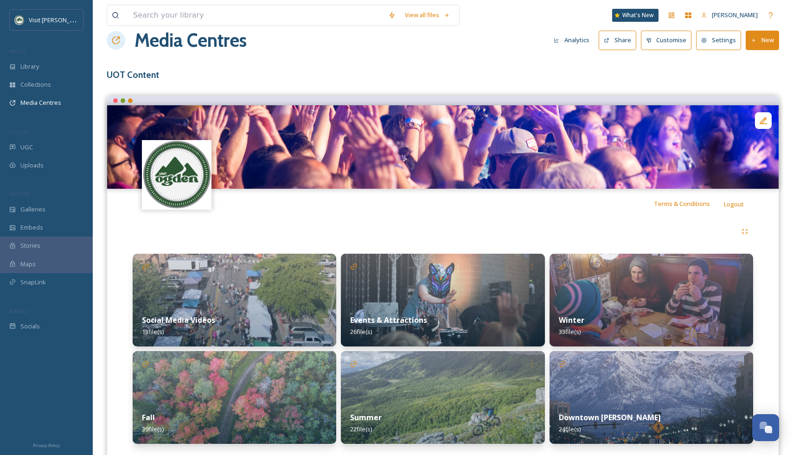
scroll to position [45, 0]
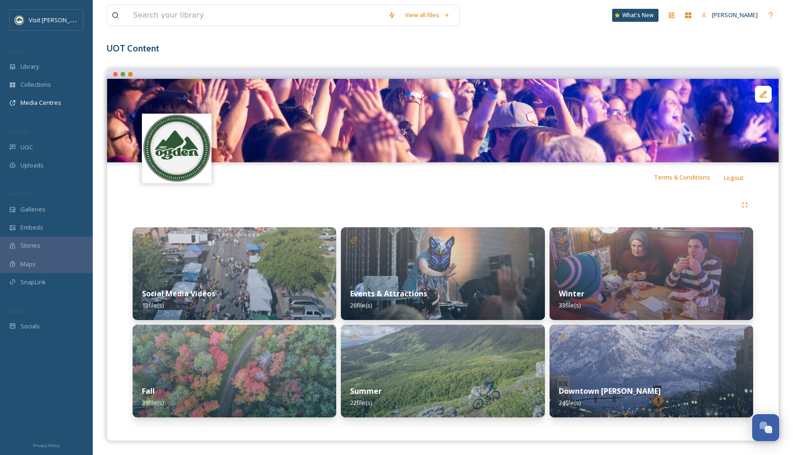
click at [599, 374] on img at bounding box center [650, 370] width 203 height 93
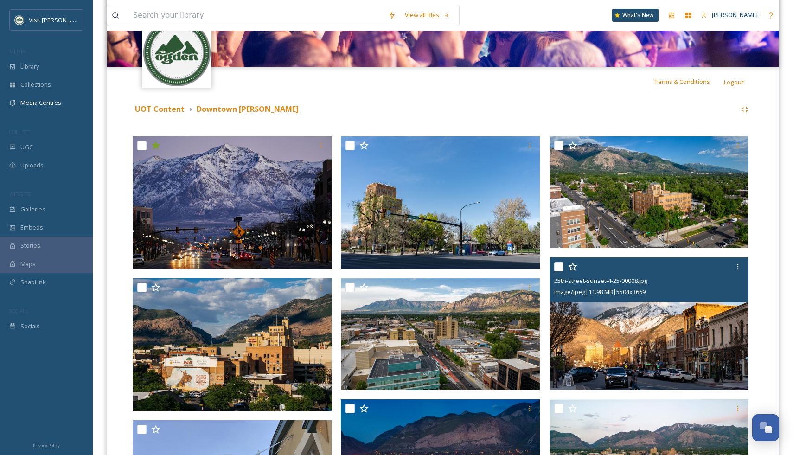
scroll to position [148, 0]
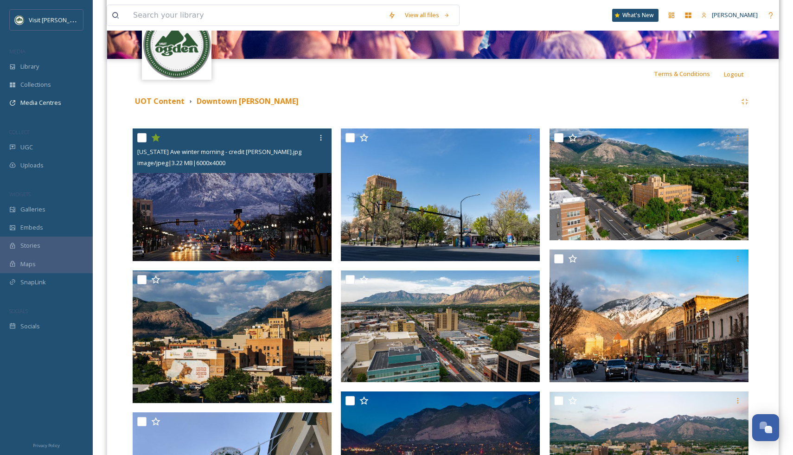
click at [296, 217] on img at bounding box center [232, 194] width 199 height 133
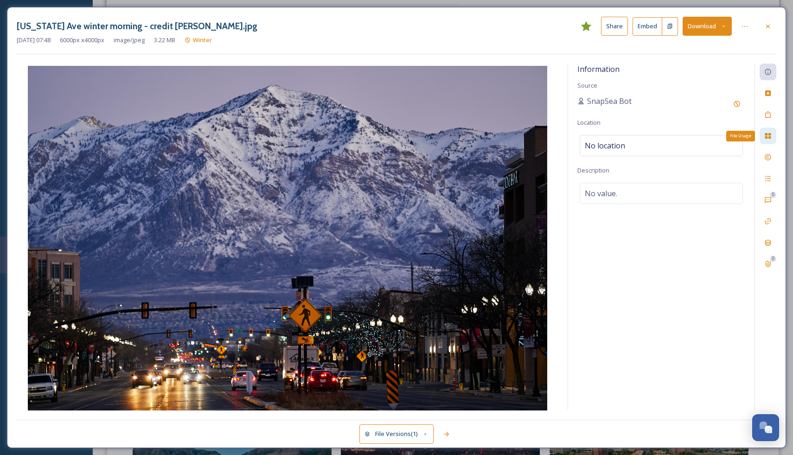
click at [766, 131] on div "File Usage" at bounding box center [767, 135] width 17 height 17
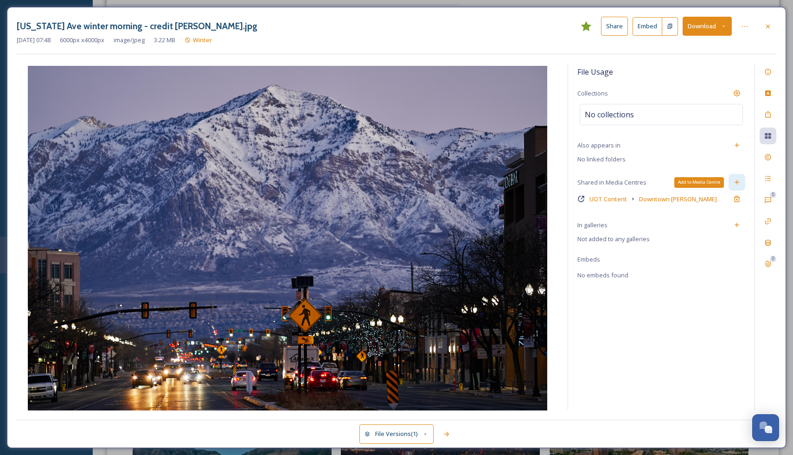
click at [738, 181] on icon at bounding box center [736, 181] width 7 height 7
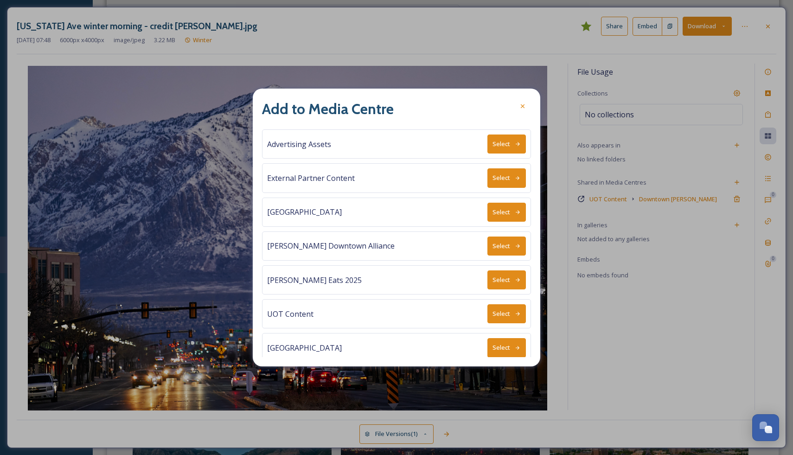
click at [505, 175] on button "Select" at bounding box center [506, 177] width 38 height 19
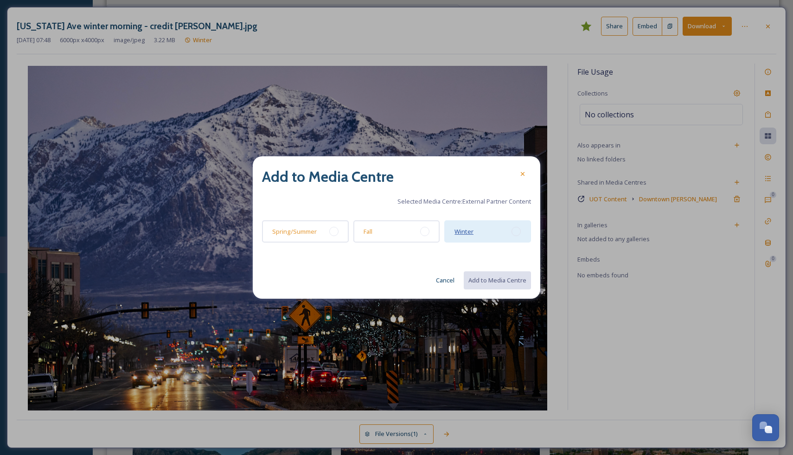
click at [468, 230] on span "Winter" at bounding box center [463, 231] width 19 height 8
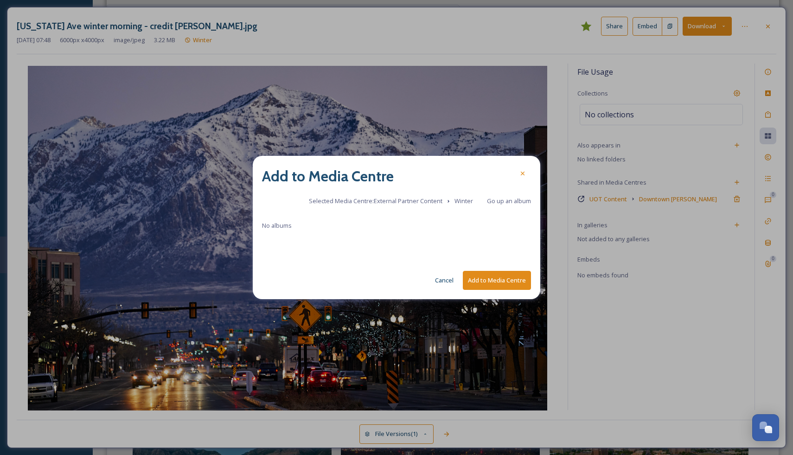
click at [486, 281] on button "Add to Media Centre" at bounding box center [497, 280] width 68 height 19
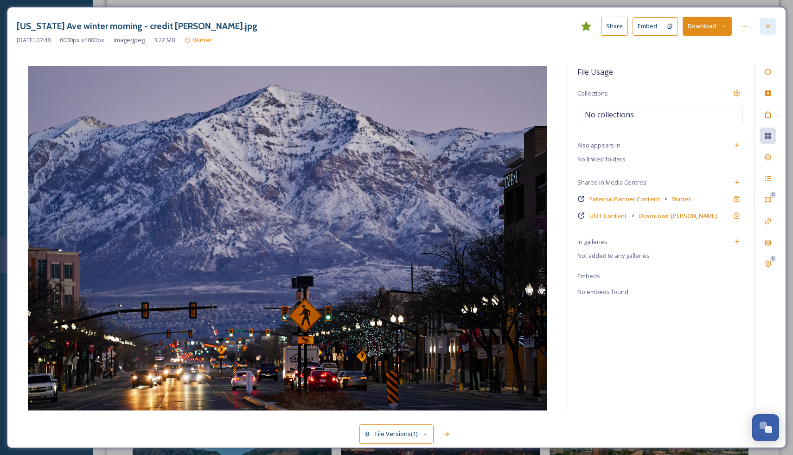
click at [768, 26] on icon at bounding box center [768, 26] width 4 height 4
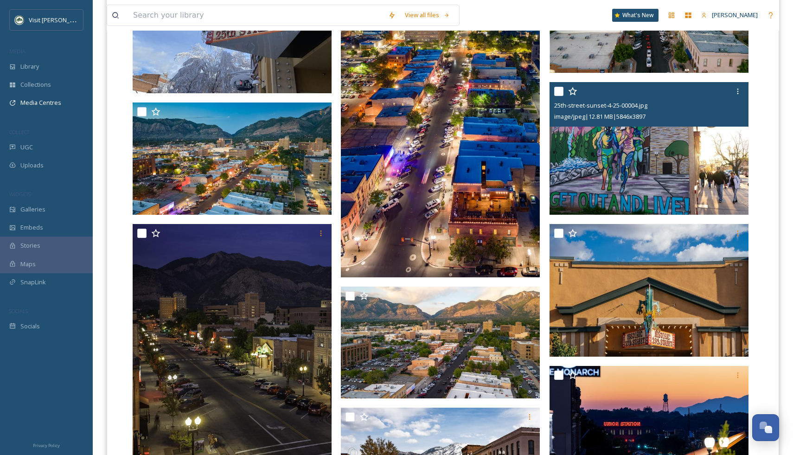
scroll to position [617, 0]
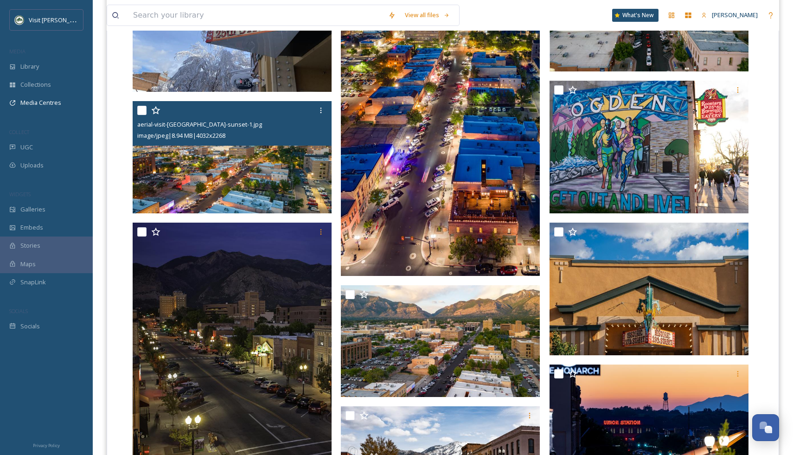
click at [277, 165] on img at bounding box center [232, 157] width 199 height 112
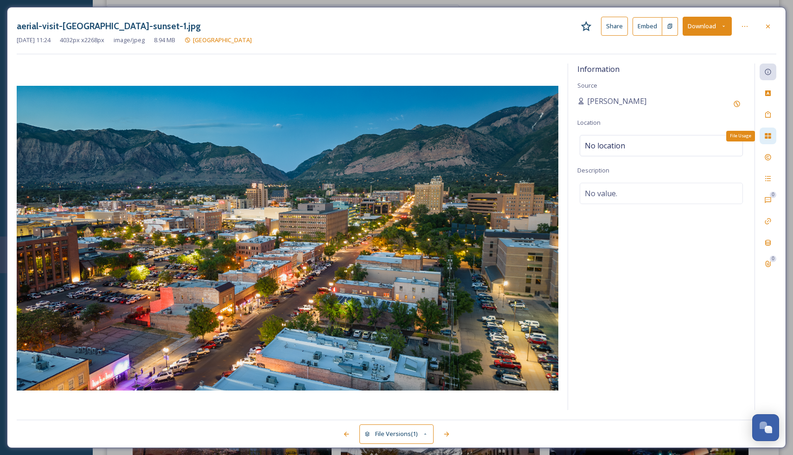
click at [766, 140] on div "File Usage" at bounding box center [767, 135] width 17 height 17
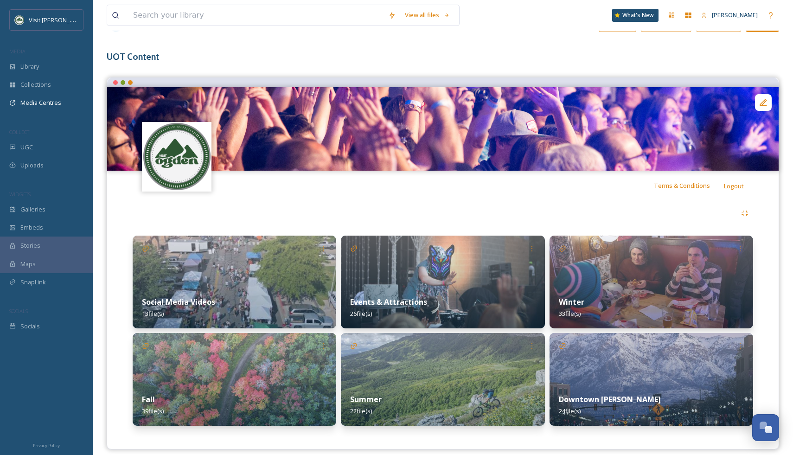
scroll to position [45, 0]
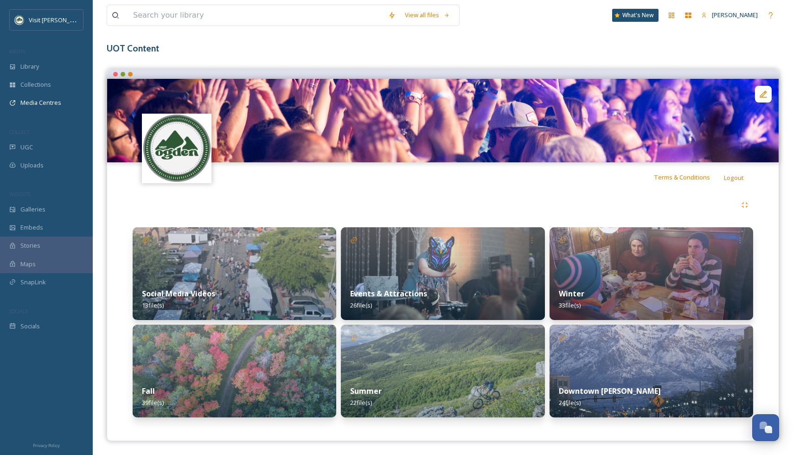
click at [606, 375] on img at bounding box center [650, 370] width 203 height 93
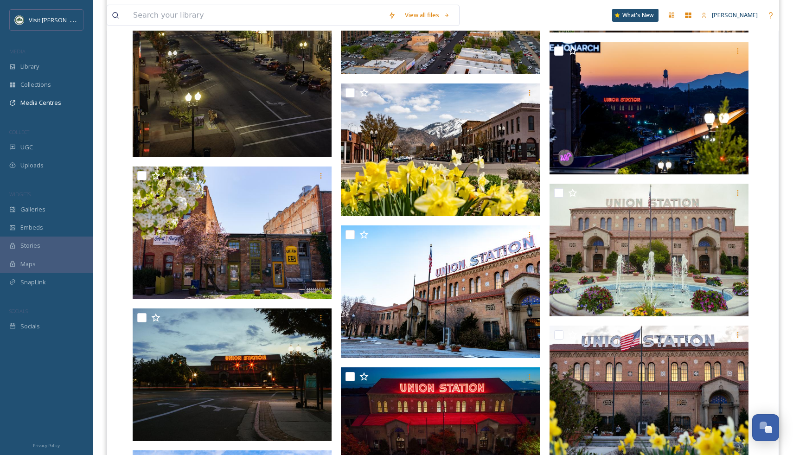
scroll to position [912, 0]
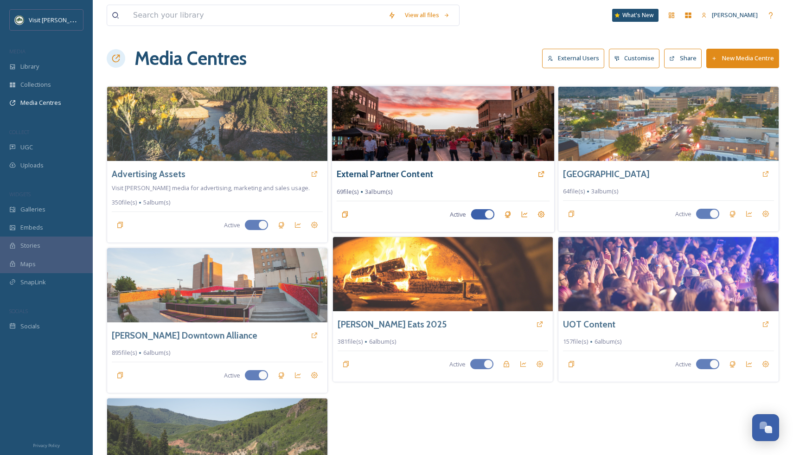
click at [418, 133] on img at bounding box center [442, 123] width 222 height 75
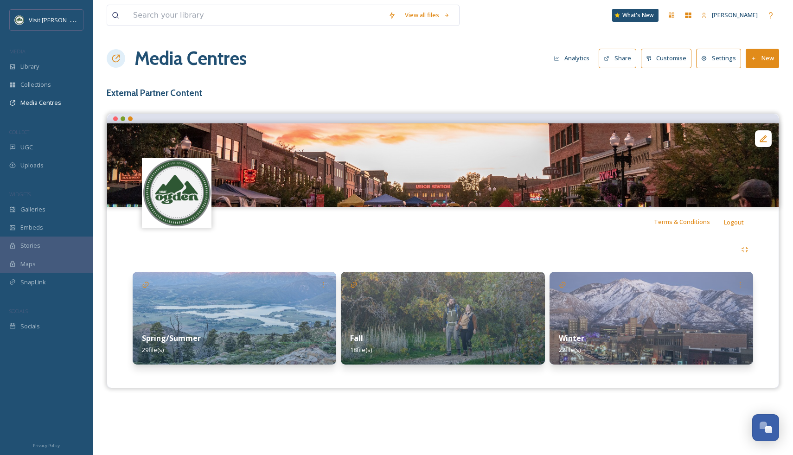
click at [617, 57] on button "Share" at bounding box center [617, 58] width 38 height 19
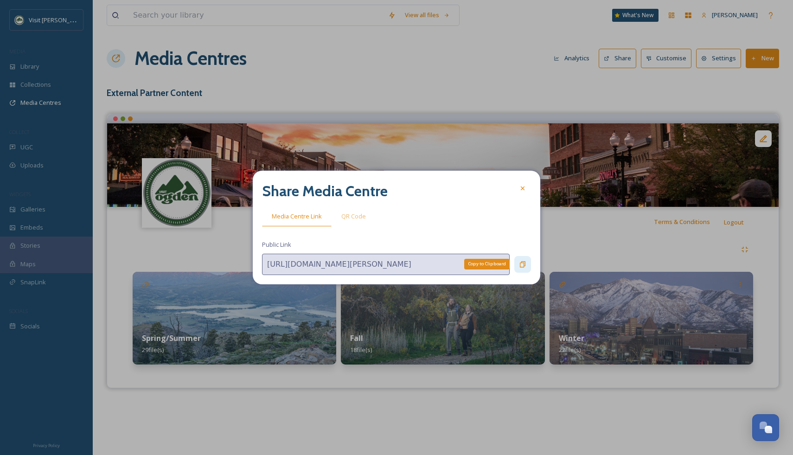
click at [524, 265] on icon at bounding box center [523, 264] width 6 height 6
click at [522, 189] on icon at bounding box center [523, 188] width 4 height 4
